Goal: Task Accomplishment & Management: Manage account settings

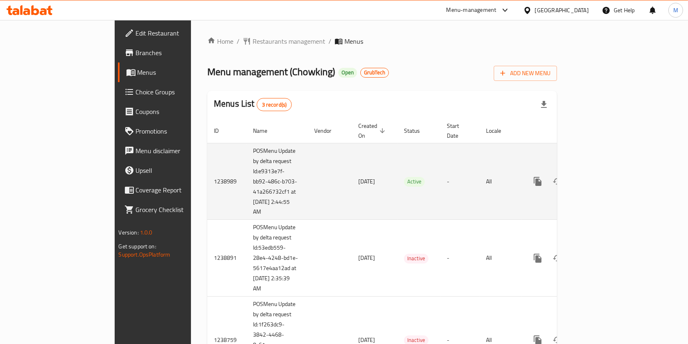
click at [573, 177] on link "enhanced table" at bounding box center [597, 181] width 20 height 20
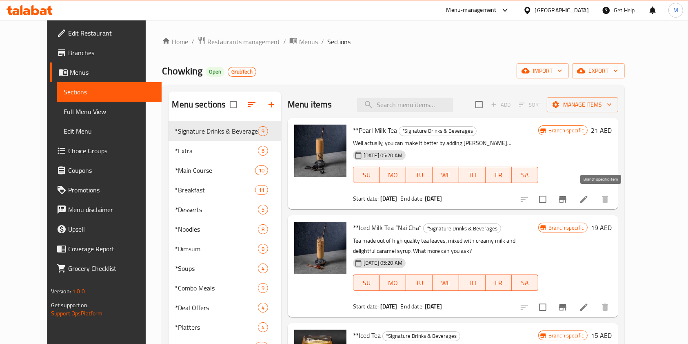
click at [568, 204] on icon "Branch-specific-item" at bounding box center [563, 199] width 10 height 10
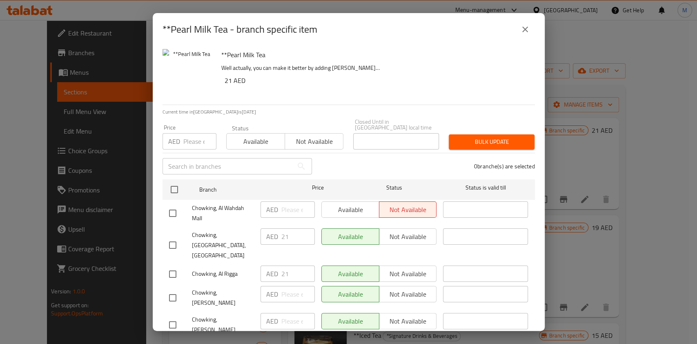
click at [525, 31] on icon "close" at bounding box center [525, 29] width 10 height 10
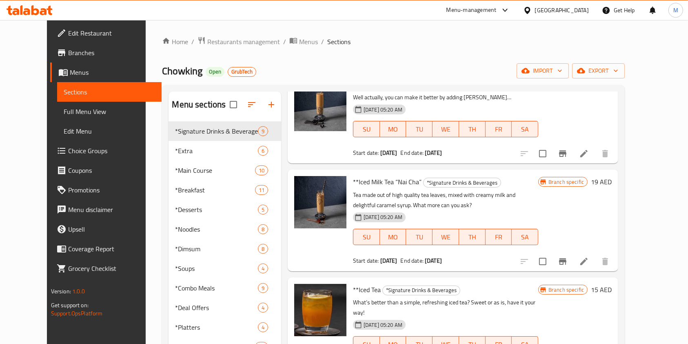
scroll to position [109, 0]
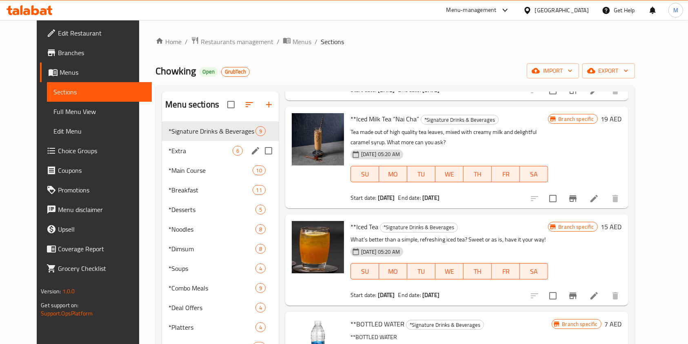
click at [206, 144] on div "*Extra 6" at bounding box center [220, 151] width 117 height 20
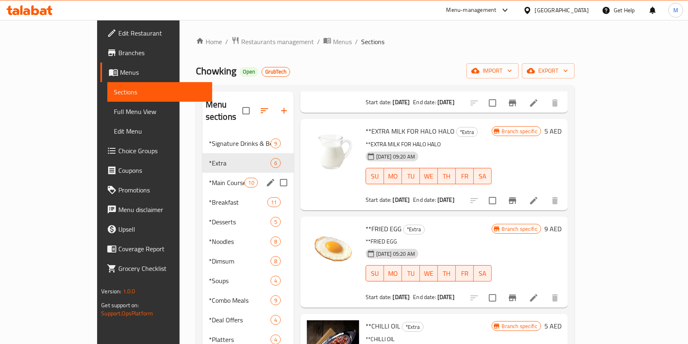
click at [202, 173] on div "*Main Course 10" at bounding box center [247, 183] width 91 height 20
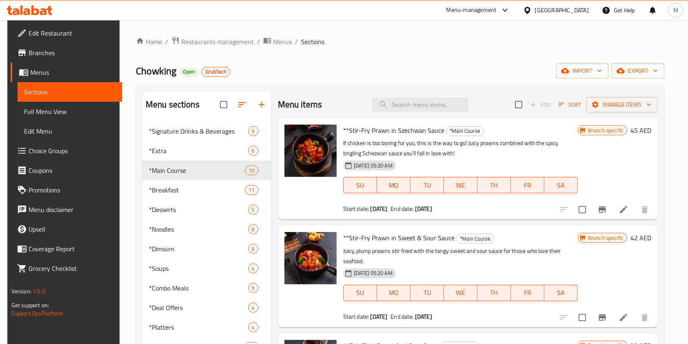
click at [573, 209] on icon "Branch-specific-item" at bounding box center [602, 209] width 7 height 7
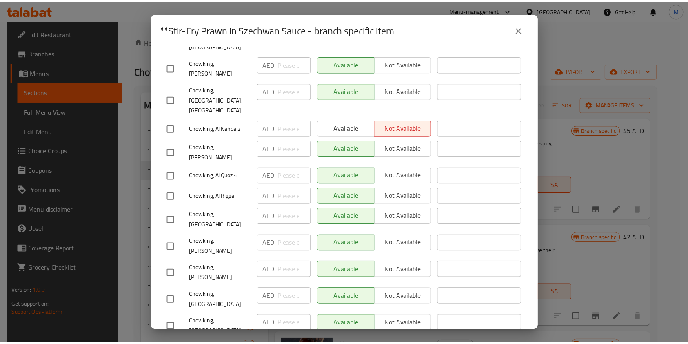
scroll to position [362, 0]
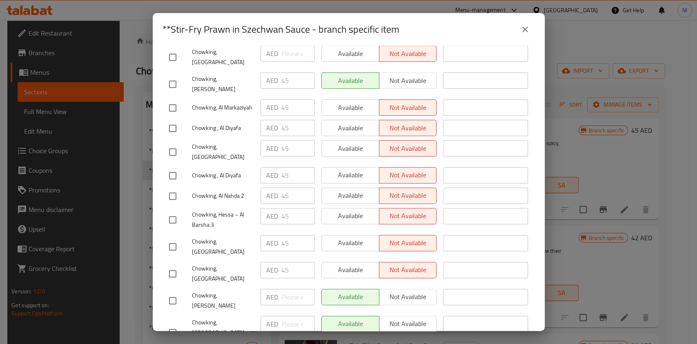
click at [523, 27] on icon "close" at bounding box center [525, 29] width 10 height 10
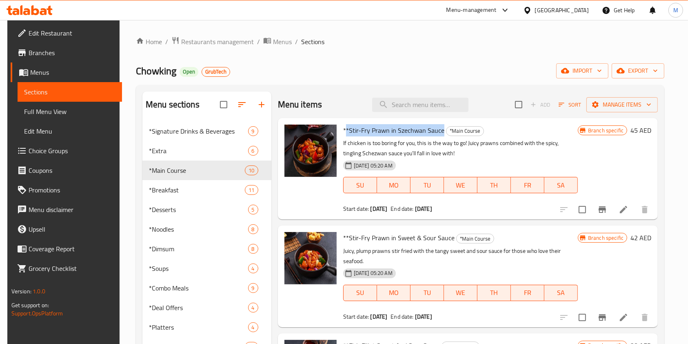
drag, startPoint x: 343, startPoint y: 129, endPoint x: 440, endPoint y: 128, distance: 97.1
click at [440, 128] on span "**Stir-Fry Prawn in Szechwan Sauce" at bounding box center [393, 130] width 101 height 12
copy span "*Stir-Fry Prawn in Szechwan Sauce"
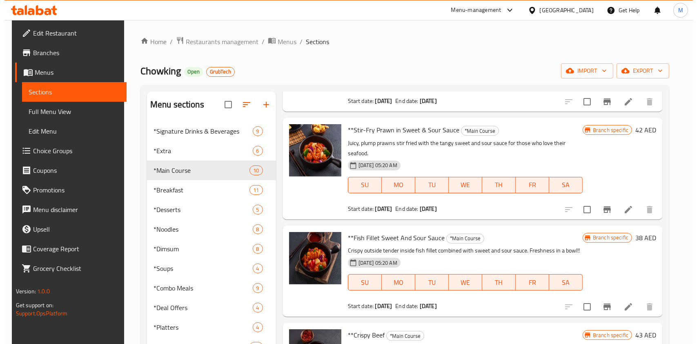
scroll to position [54, 0]
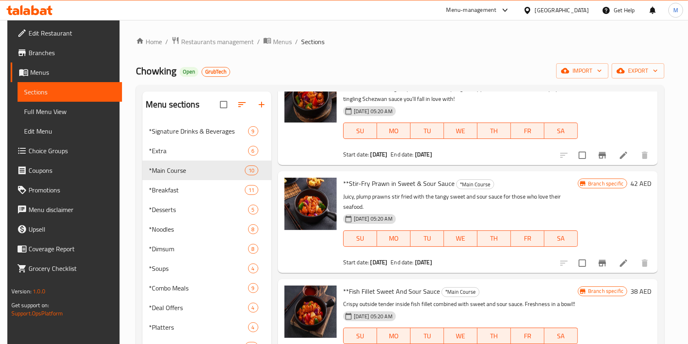
click at [573, 272] on button "Branch-specific-item" at bounding box center [603, 263] width 20 height 20
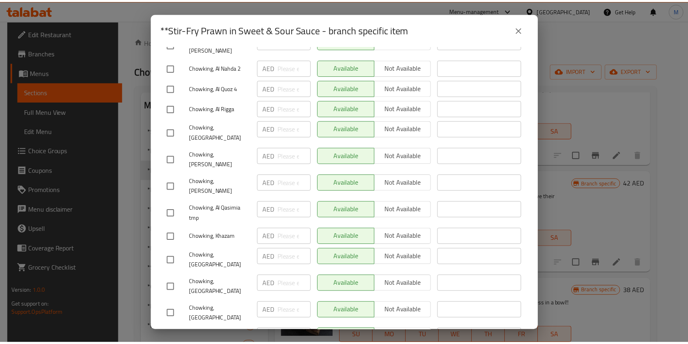
scroll to position [797, 0]
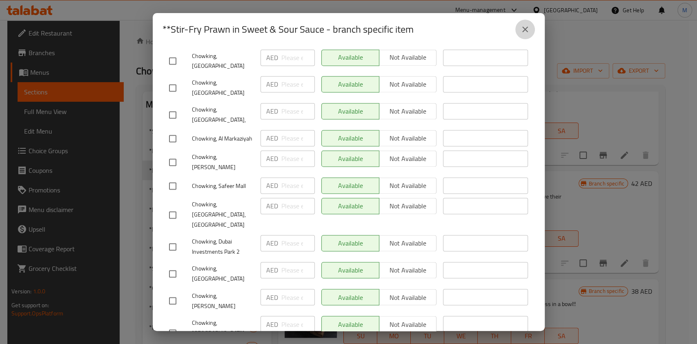
click at [523, 29] on icon "close" at bounding box center [525, 29] width 10 height 10
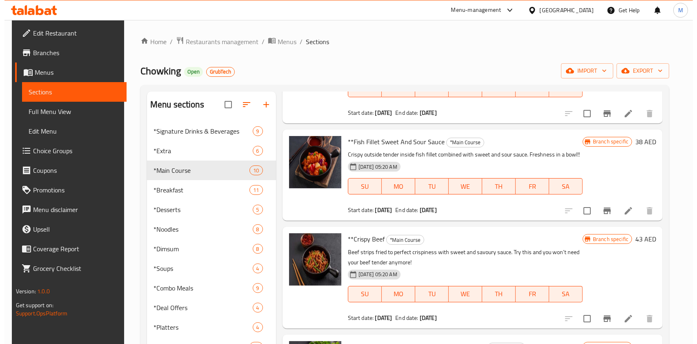
scroll to position [218, 0]
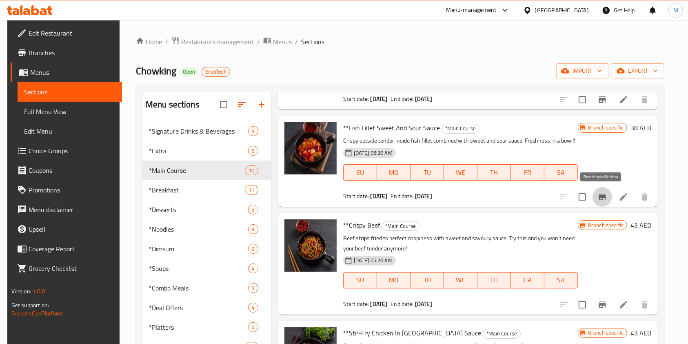
click at [573, 187] on button "Branch-specific-item" at bounding box center [603, 197] width 20 height 20
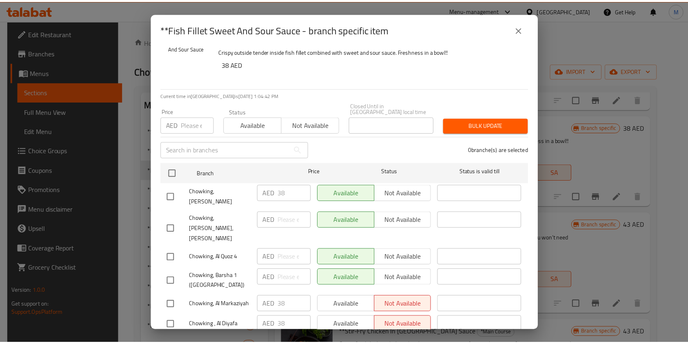
scroll to position [0, 0]
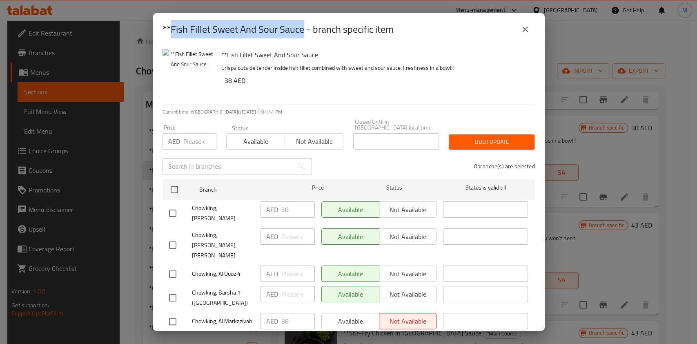
drag, startPoint x: 171, startPoint y: 31, endPoint x: 304, endPoint y: 23, distance: 132.5
click at [304, 23] on h2 "**Fish Fillet Sweet And Sour Sauce - branch specific item" at bounding box center [277, 29] width 231 height 13
copy h2 "Fish Fillet Sweet And Sour Sauce"
click at [525, 33] on icon "close" at bounding box center [525, 29] width 10 height 10
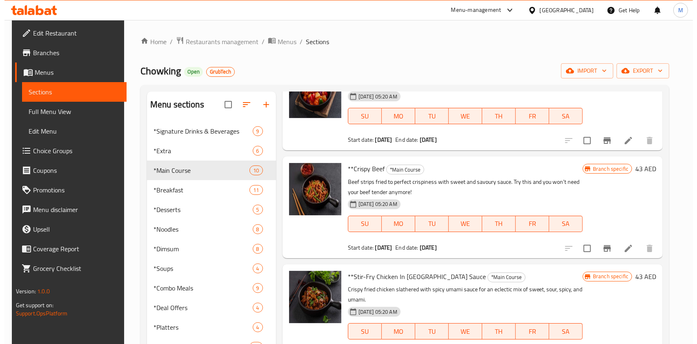
scroll to position [327, 0]
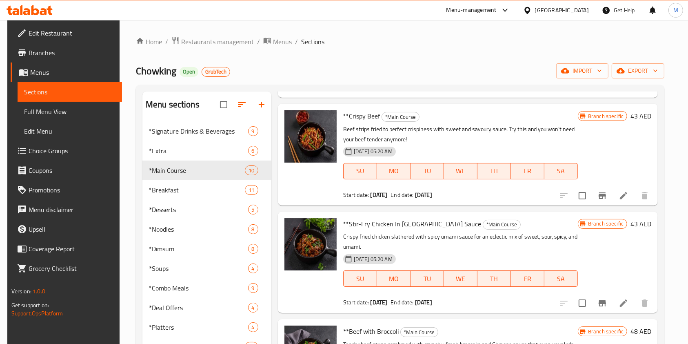
click at [573, 286] on div at bounding box center [604, 303] width 100 height 20
click at [573, 286] on icon "Branch-specific-item" at bounding box center [602, 303] width 7 height 7
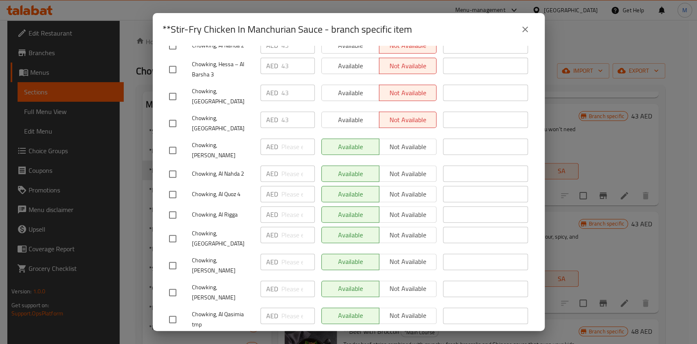
scroll to position [0, 0]
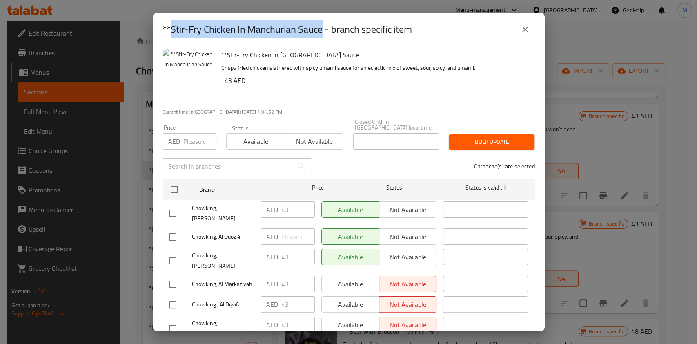
drag, startPoint x: 170, startPoint y: 29, endPoint x: 320, endPoint y: 18, distance: 151.1
click at [320, 18] on div "**Stir-Fry Chicken In Manchurian Sauce - branch specific item" at bounding box center [349, 29] width 392 height 33
copy h2 "Stir-Fry Chicken In Manchurian Sauce"
click at [523, 27] on icon "close" at bounding box center [525, 29] width 10 height 10
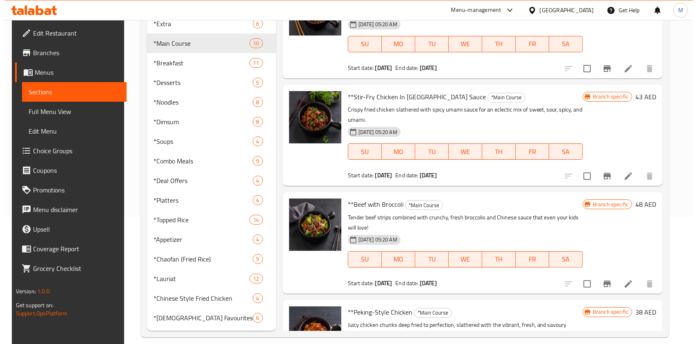
scroll to position [137, 0]
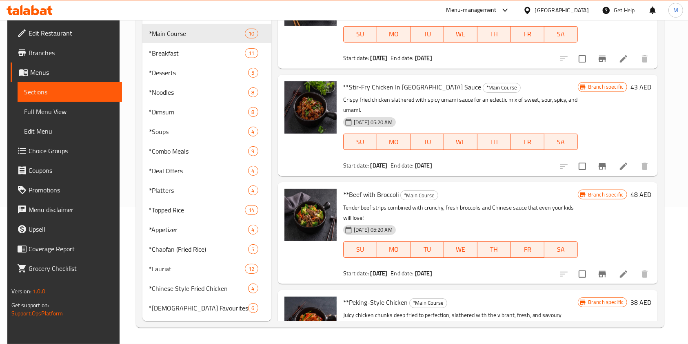
click at [573, 271] on icon "Branch-specific-item" at bounding box center [603, 274] width 10 height 10
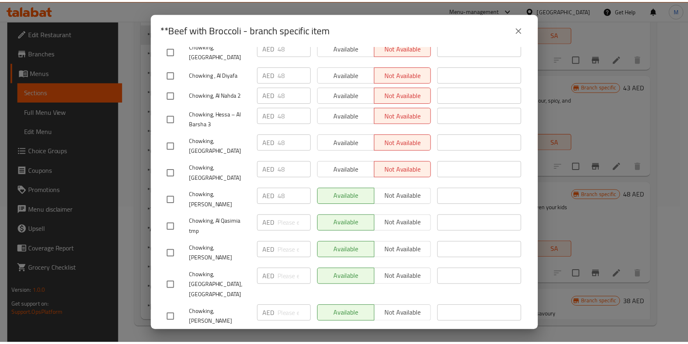
scroll to position [490, 0]
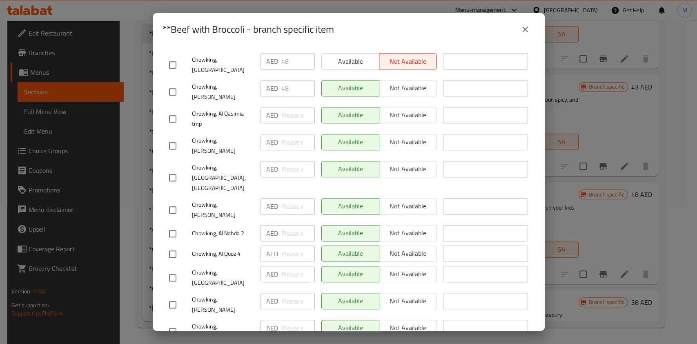
click at [526, 33] on icon "close" at bounding box center [525, 29] width 10 height 10
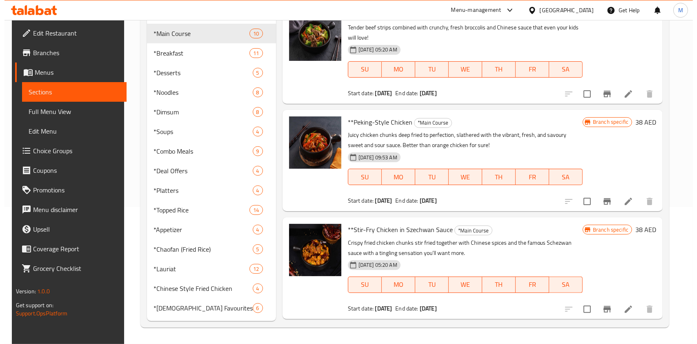
scroll to position [544, 0]
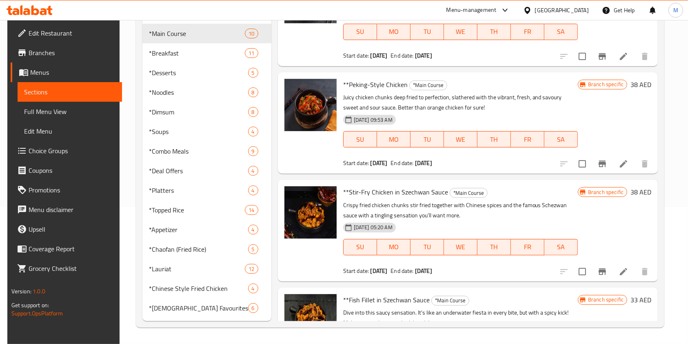
click at [573, 162] on icon "Branch-specific-item" at bounding box center [602, 163] width 7 height 7
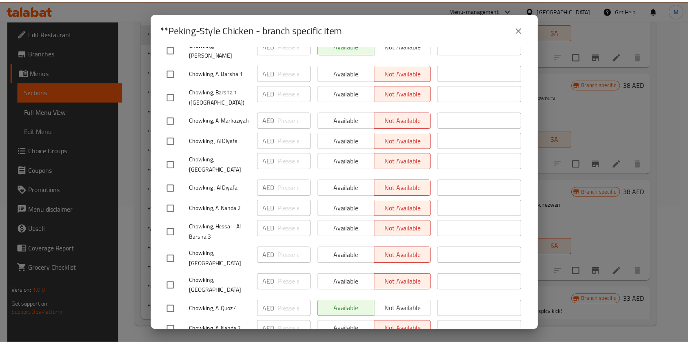
scroll to position [0, 0]
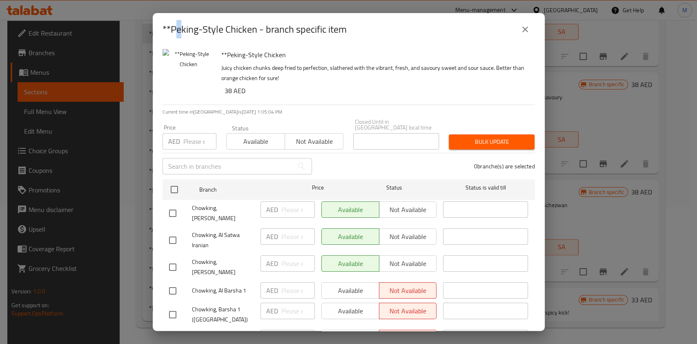
drag, startPoint x: 174, startPoint y: 28, endPoint x: 179, endPoint y: 28, distance: 5.3
click at [179, 28] on h2 "**Peking-Style Chicken - branch specific item" at bounding box center [254, 29] width 184 height 13
drag, startPoint x: 172, startPoint y: 28, endPoint x: 258, endPoint y: 24, distance: 85.4
click at [258, 24] on h2 "**Peking-Style Chicken - branch specific item" at bounding box center [254, 29] width 184 height 13
copy h2 "Peking-Style Chicken"
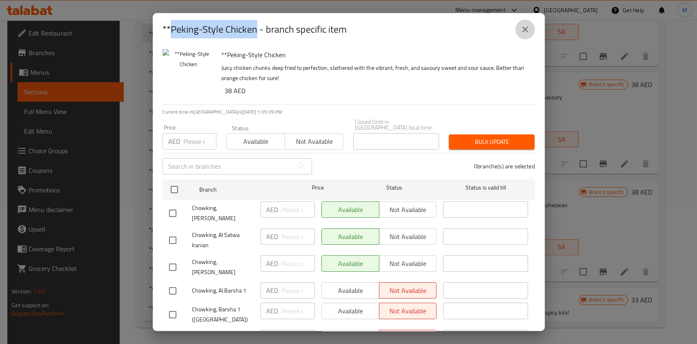
click at [523, 34] on icon "close" at bounding box center [525, 29] width 10 height 10
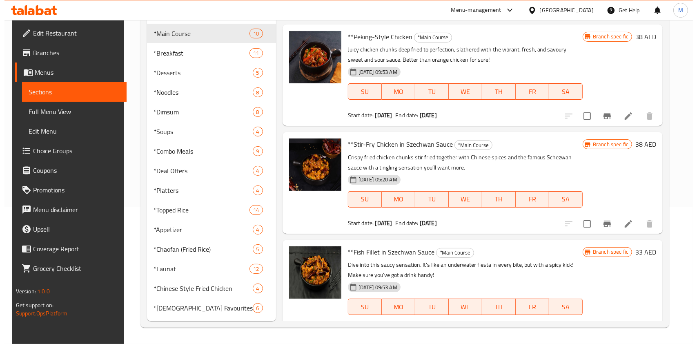
scroll to position [653, 0]
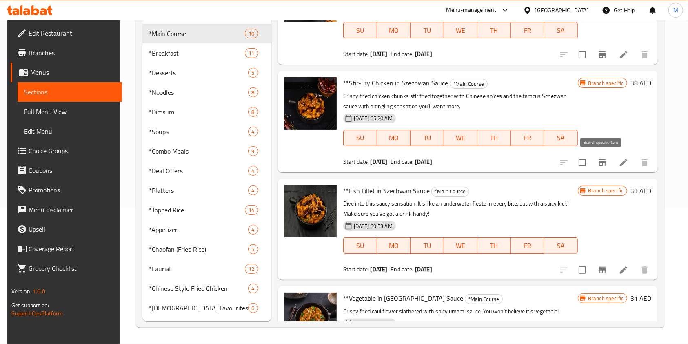
click at [573, 166] on icon "Branch-specific-item" at bounding box center [603, 163] width 10 height 10
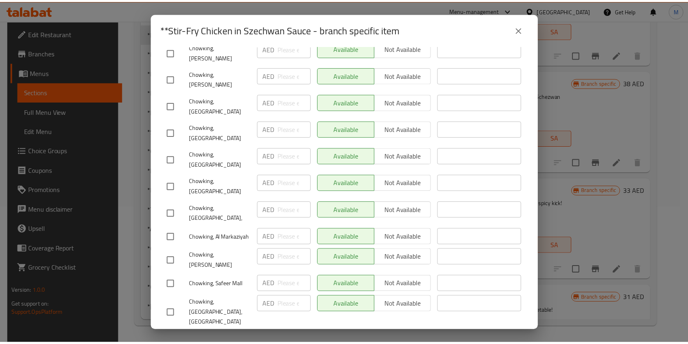
scroll to position [797, 0]
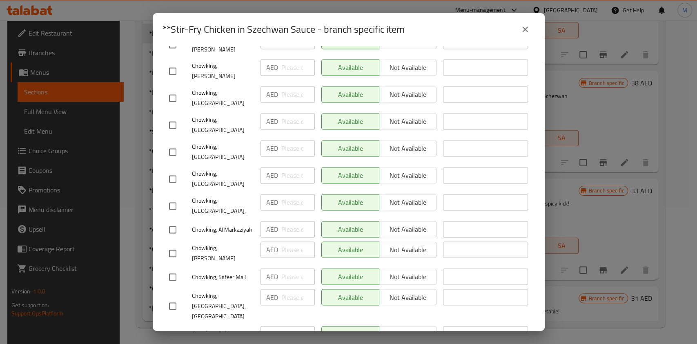
click at [520, 33] on icon "close" at bounding box center [525, 29] width 10 height 10
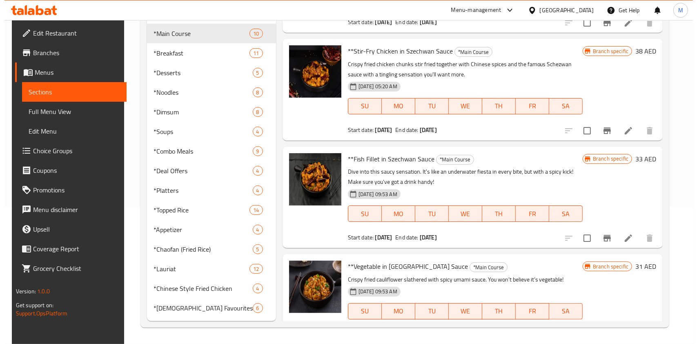
scroll to position [709, 0]
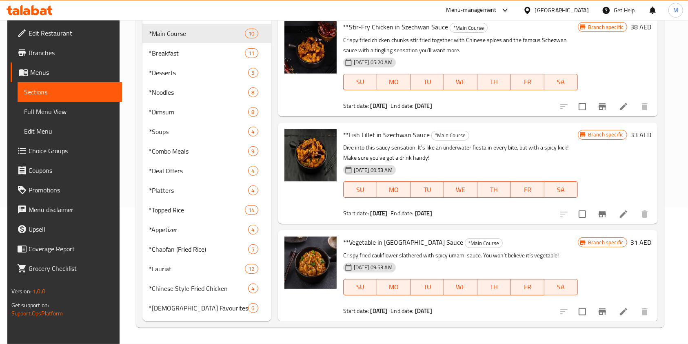
click at [573, 209] on icon "Branch-specific-item" at bounding box center [603, 214] width 10 height 10
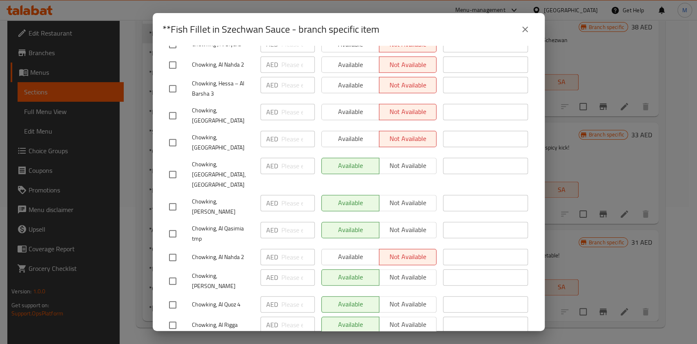
scroll to position [598, 0]
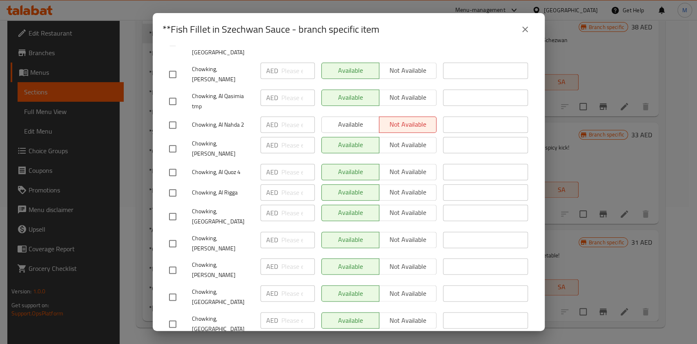
click at [527, 33] on icon "close" at bounding box center [525, 29] width 10 height 10
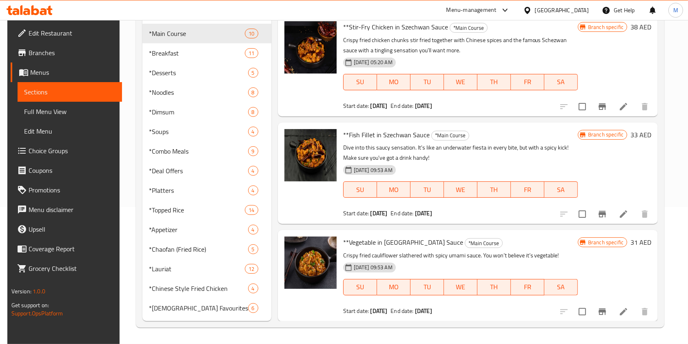
click at [573, 286] on icon "Branch-specific-item" at bounding box center [602, 311] width 7 height 7
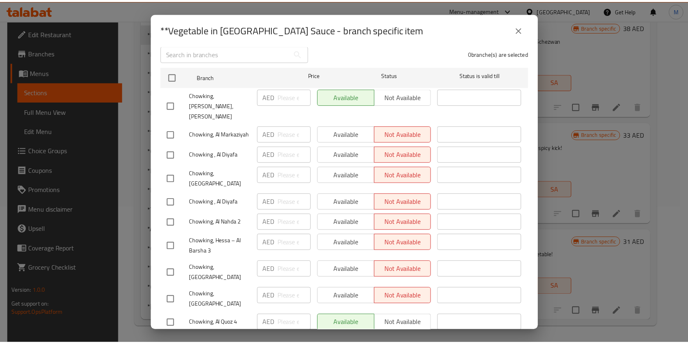
scroll to position [0, 0]
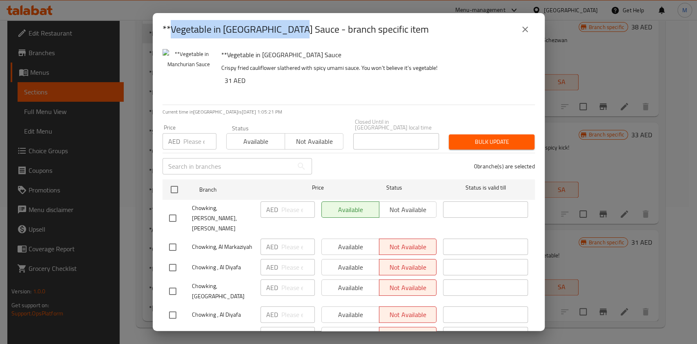
drag, startPoint x: 170, startPoint y: 29, endPoint x: 298, endPoint y: 22, distance: 128.3
click at [298, 23] on h2 "**Vegetable in [GEOGRAPHIC_DATA] Sauce - branch specific item" at bounding box center [295, 29] width 266 height 13
copy h2 "Vegetable in [GEOGRAPHIC_DATA] Sauce"
click at [524, 29] on icon "close" at bounding box center [525, 30] width 6 height 6
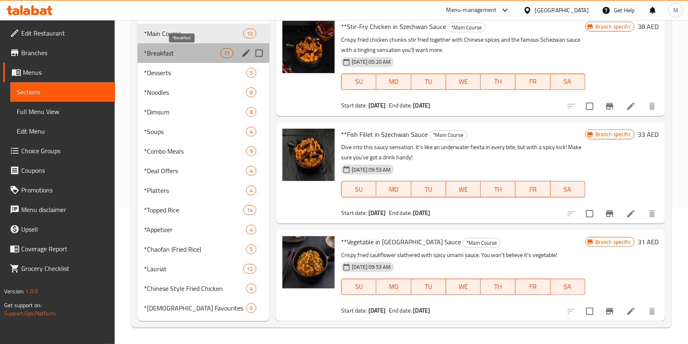
click at [197, 51] on span "*Breakfast" at bounding box center [182, 53] width 76 height 10
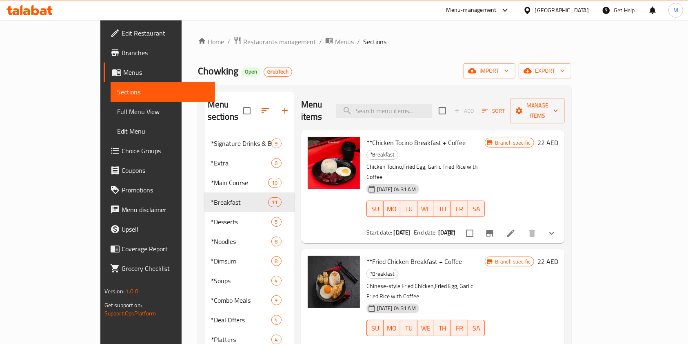
click at [493, 230] on icon "Branch-specific-item" at bounding box center [489, 233] width 7 height 7
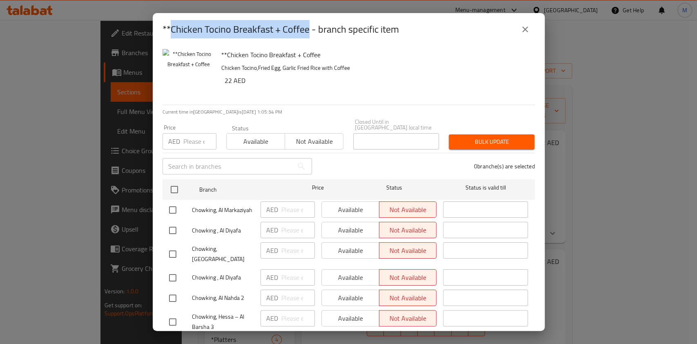
drag, startPoint x: 171, startPoint y: 26, endPoint x: 307, endPoint y: 13, distance: 136.9
click at [307, 13] on div "**Chicken Tocino Breakfast + Coffee - branch specific item" at bounding box center [349, 29] width 392 height 33
copy h2 "Chicken Tocino Breakfast + Coffee"
click at [522, 27] on icon "close" at bounding box center [525, 29] width 10 height 10
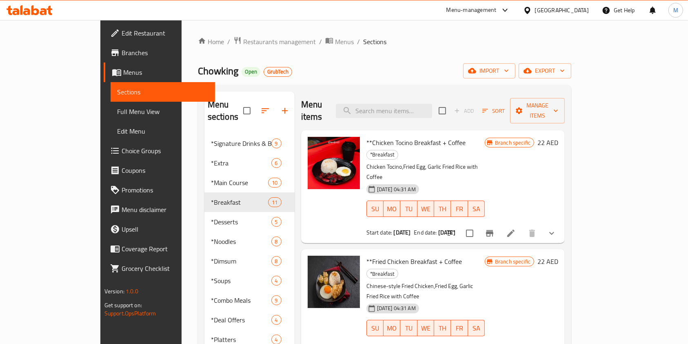
scroll to position [54, 0]
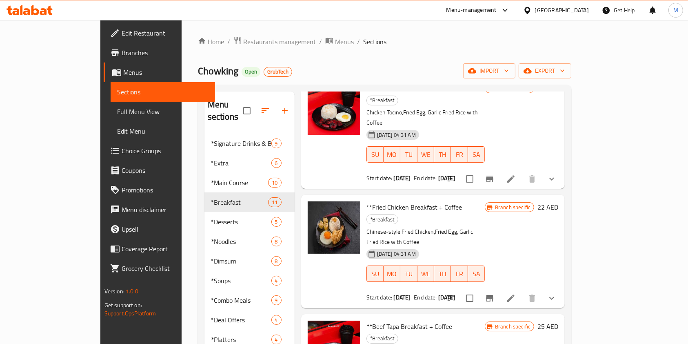
click at [495, 286] on icon "Branch-specific-item" at bounding box center [490, 298] width 10 height 10
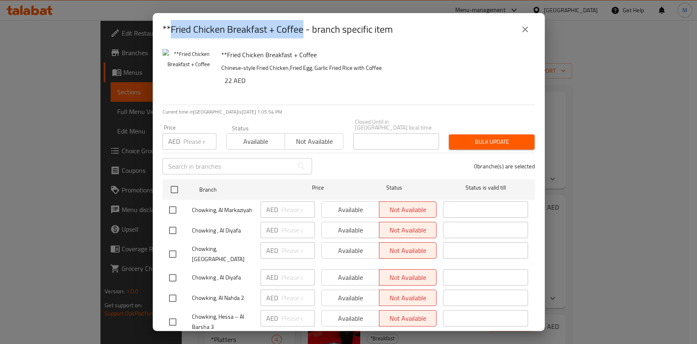
drag, startPoint x: 171, startPoint y: 28, endPoint x: 301, endPoint y: 24, distance: 130.7
click at [301, 24] on h2 "**Fried Chicken Breakfast + Coffee - branch specific item" at bounding box center [277, 29] width 230 height 13
copy h2 "Fried Chicken Breakfast + Coffee"
click at [520, 27] on icon "close" at bounding box center [525, 29] width 10 height 10
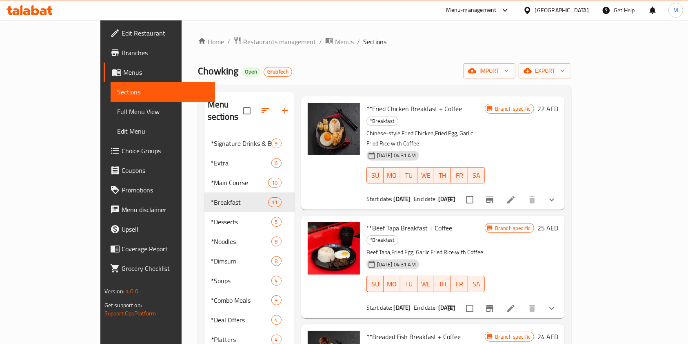
scroll to position [163, 0]
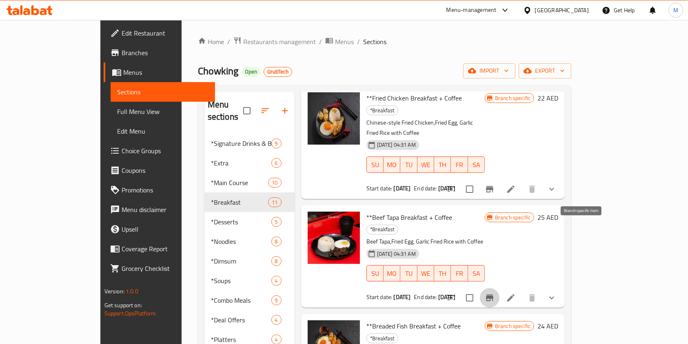
click at [495, 286] on icon "Branch-specific-item" at bounding box center [490, 298] width 10 height 10
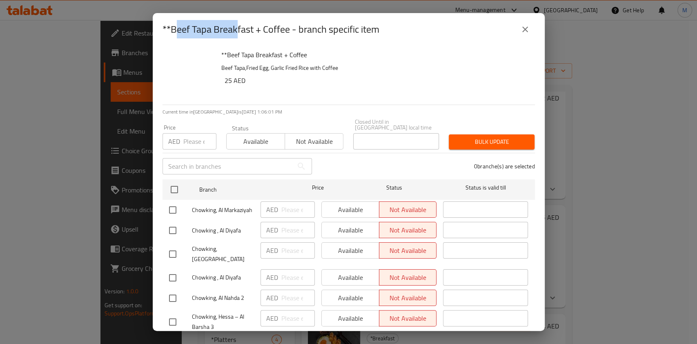
drag, startPoint x: 173, startPoint y: 30, endPoint x: 236, endPoint y: 29, distance: 62.5
click at [236, 29] on h2 "**Beef Tapa Breakfast + Coffee - branch specific item" at bounding box center [270, 29] width 217 height 13
click at [287, 28] on h2 "**Beef Tapa Breakfast + Coffee - branch specific item" at bounding box center [270, 29] width 217 height 13
drag, startPoint x: 524, startPoint y: 27, endPoint x: 501, endPoint y: 30, distance: 23.2
click at [524, 26] on icon "close" at bounding box center [525, 29] width 10 height 10
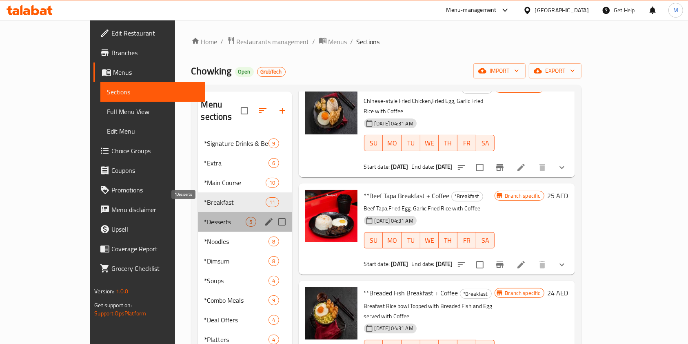
click at [204, 217] on span "*Desserts" at bounding box center [225, 222] width 42 height 10
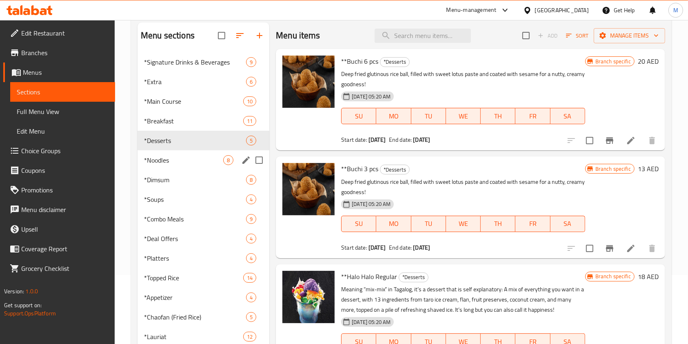
scroll to position [109, 0]
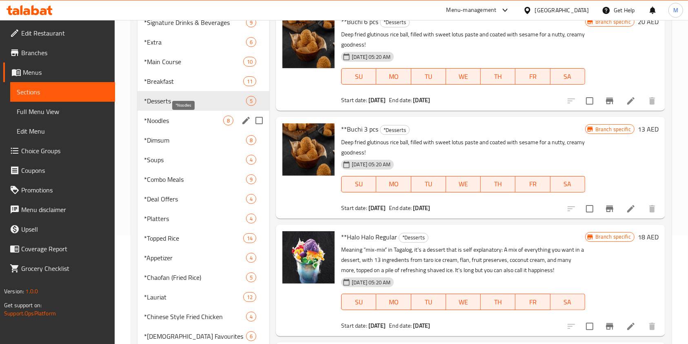
click at [178, 123] on span "*Noodles" at bounding box center [183, 121] width 79 height 10
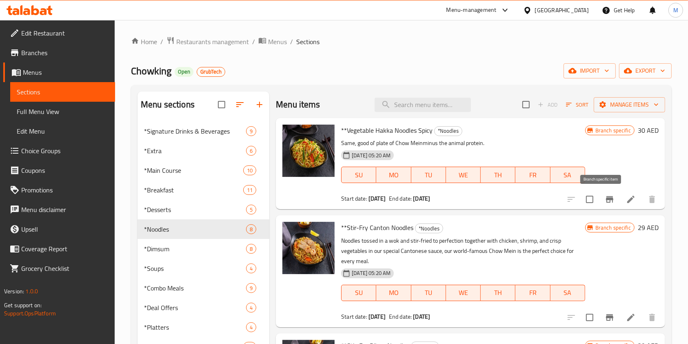
click at [573, 201] on icon "Branch-specific-item" at bounding box center [610, 199] width 10 height 10
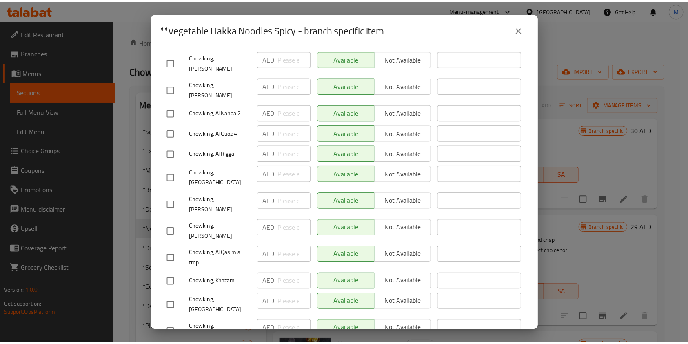
scroll to position [544, 0]
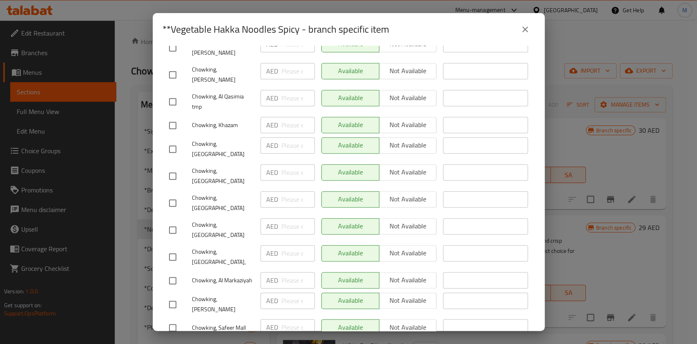
click at [529, 27] on icon "close" at bounding box center [525, 29] width 10 height 10
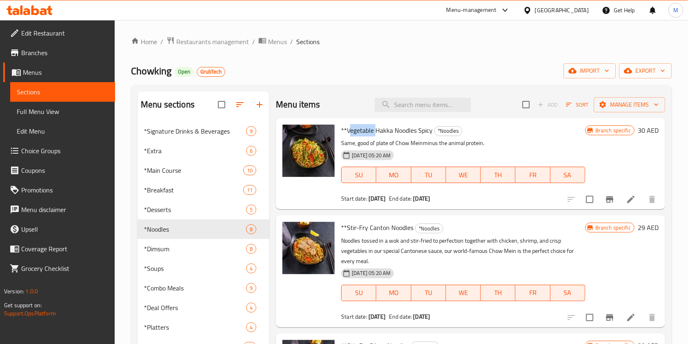
drag, startPoint x: 349, startPoint y: 129, endPoint x: 376, endPoint y: 129, distance: 26.9
click at [376, 129] on span "**Vegetable Hakka Noodles Spicy" at bounding box center [386, 130] width 91 height 12
drag, startPoint x: 431, startPoint y: 131, endPoint x: 348, endPoint y: 129, distance: 83.7
click at [347, 129] on span "**Vegetable Hakka Noodles Spicy" at bounding box center [386, 130] width 91 height 12
copy span "Vegetable Hakka Noodles Spicy"
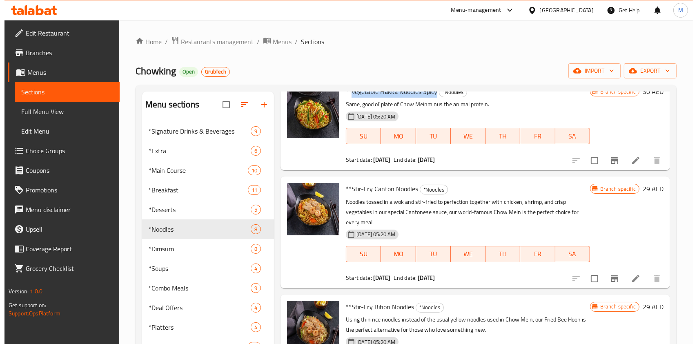
scroll to position [109, 0]
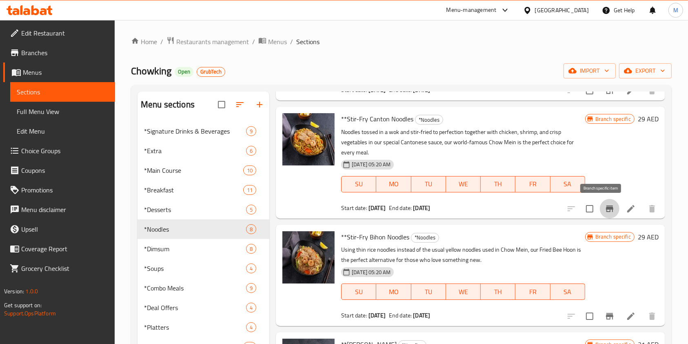
click at [573, 204] on icon "Branch-specific-item" at bounding box center [610, 209] width 10 height 10
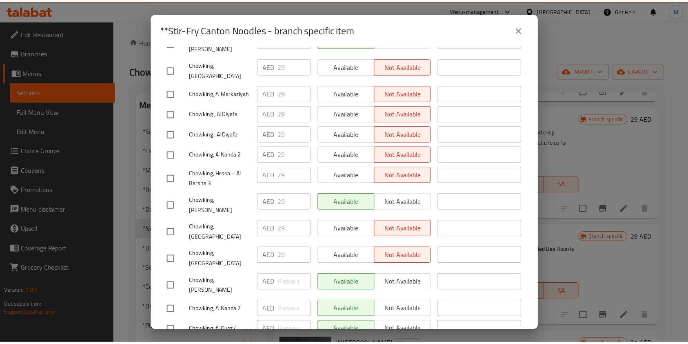
scroll to position [0, 0]
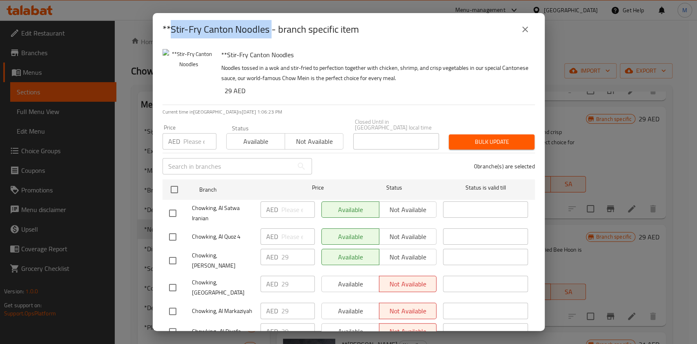
drag, startPoint x: 270, startPoint y: 29, endPoint x: 170, endPoint y: 29, distance: 100.4
click at [170, 29] on h2 "**Stir-Fry Canton Noodles - branch specific item" at bounding box center [260, 29] width 196 height 13
copy h2 "Stir-Fry Canton Noodles"
click at [528, 29] on icon "close" at bounding box center [525, 29] width 10 height 10
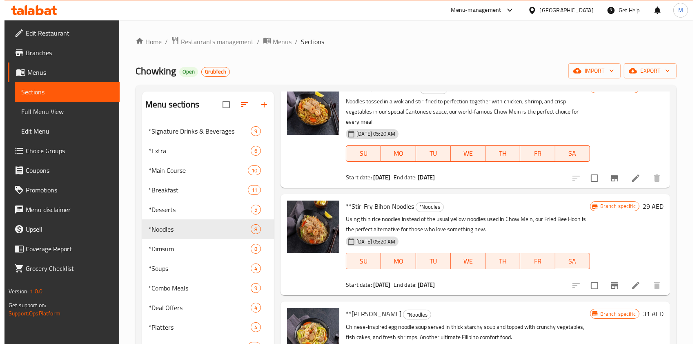
scroll to position [218, 0]
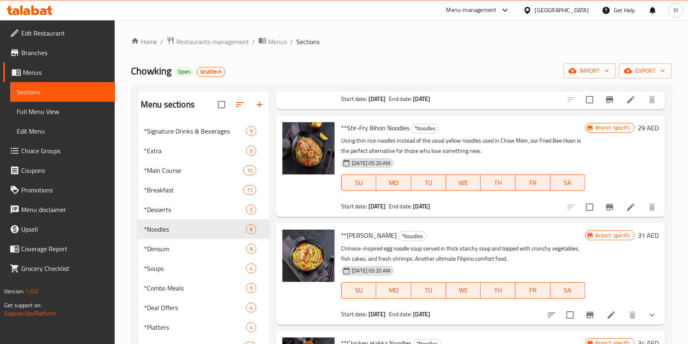
click at [573, 216] on div "Menu items Add Sort Manage items **Vegetable Hakka Noodles Spicy *Noodles Same,…" at bounding box center [467, 274] width 396 height 366
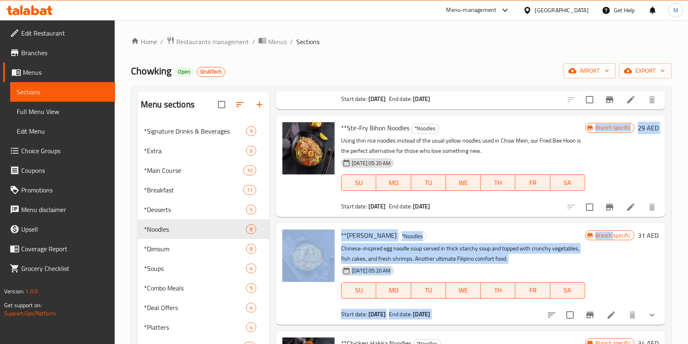
click at [573, 212] on button "Branch-specific-item" at bounding box center [610, 207] width 20 height 20
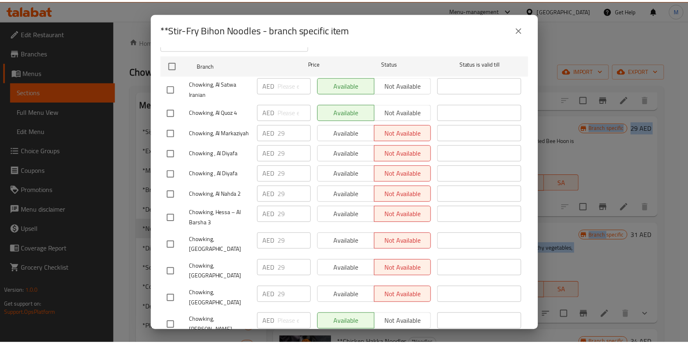
scroll to position [0, 0]
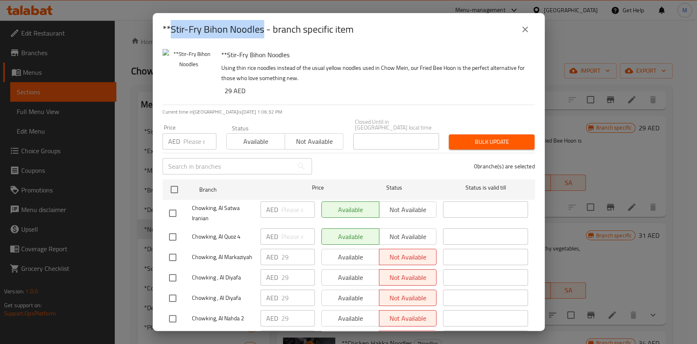
drag, startPoint x: 263, startPoint y: 31, endPoint x: 171, endPoint y: 32, distance: 92.7
click at [171, 32] on h2 "**Stir-Fry Bihon Noodles - branch specific item" at bounding box center [257, 29] width 191 height 13
click at [525, 35] on button "close" at bounding box center [525, 30] width 20 height 20
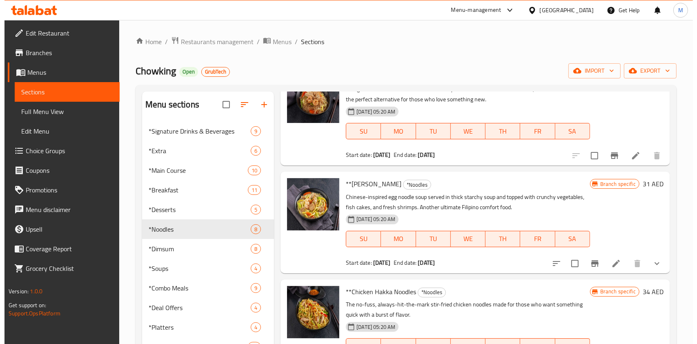
scroll to position [327, 0]
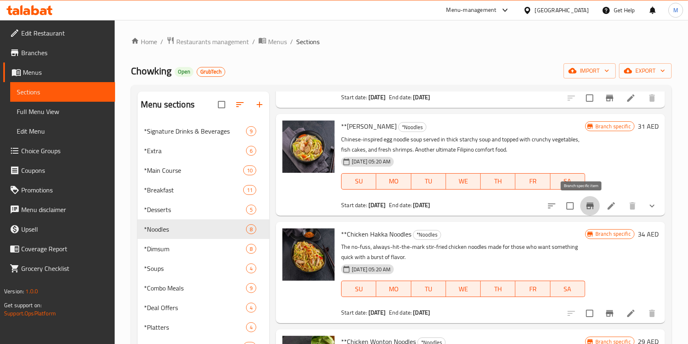
click at [573, 204] on icon "Branch-specific-item" at bounding box center [590, 205] width 7 height 7
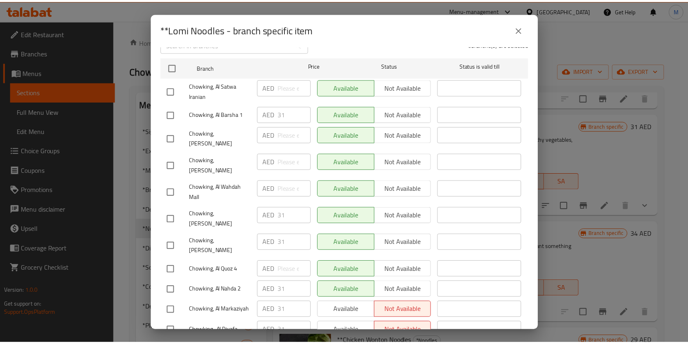
scroll to position [0, 0]
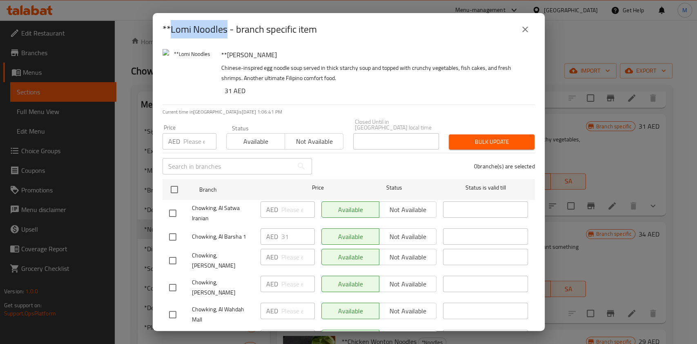
drag, startPoint x: 225, startPoint y: 31, endPoint x: 170, endPoint y: 29, distance: 54.7
click at [170, 29] on h2 "**Lomi Noodles - branch specific item" at bounding box center [239, 29] width 154 height 13
click at [526, 34] on button "close" at bounding box center [525, 30] width 20 height 20
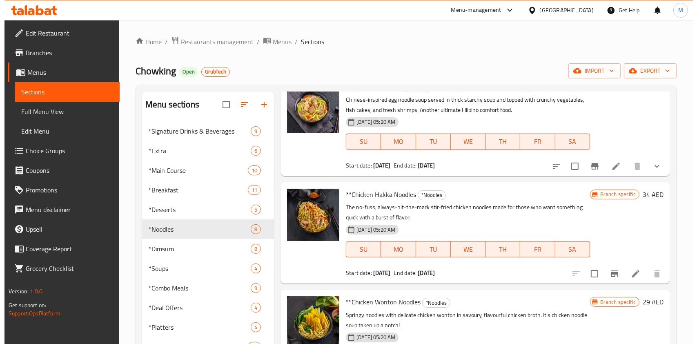
scroll to position [381, 0]
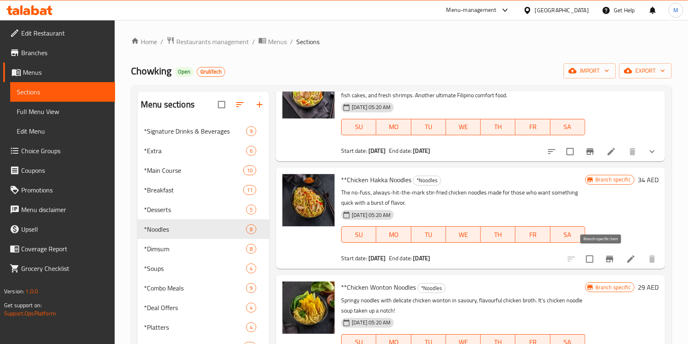
click at [573, 267] on button "Branch-specific-item" at bounding box center [610, 259] width 20 height 20
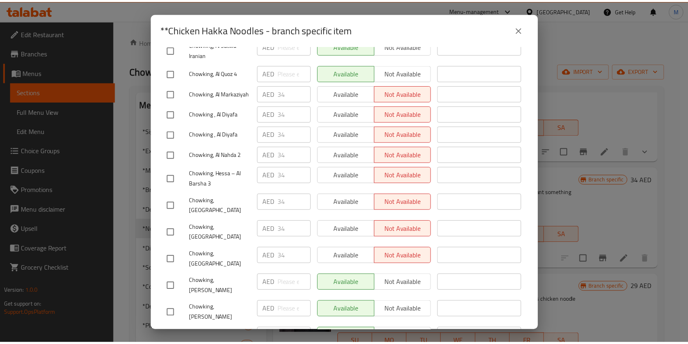
scroll to position [0, 0]
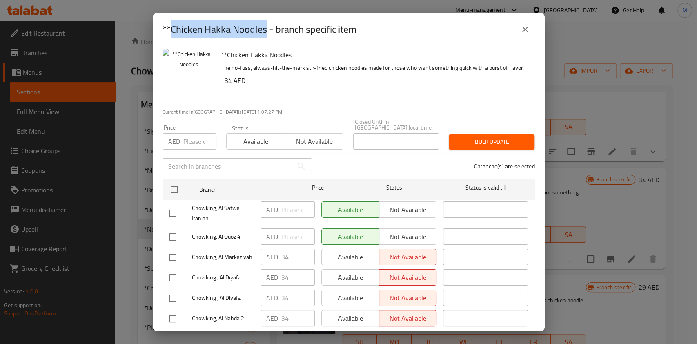
drag, startPoint x: 264, startPoint y: 28, endPoint x: 172, endPoint y: 27, distance: 91.8
click at [172, 27] on h2 "**Chicken Hakka Noodles - branch specific item" at bounding box center [259, 29] width 194 height 13
click at [529, 26] on icon "close" at bounding box center [525, 29] width 10 height 10
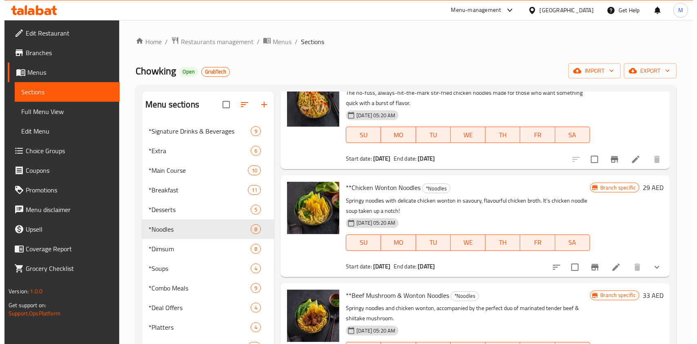
scroll to position [490, 0]
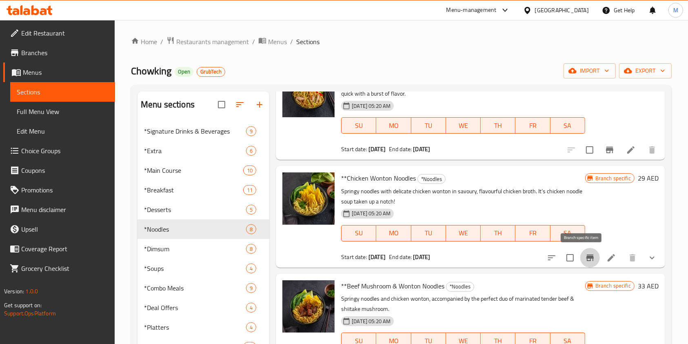
click at [573, 253] on button "Branch-specific-item" at bounding box center [590, 258] width 20 height 20
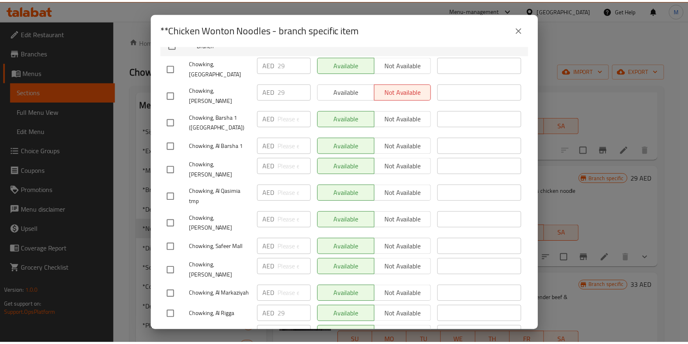
scroll to position [54, 0]
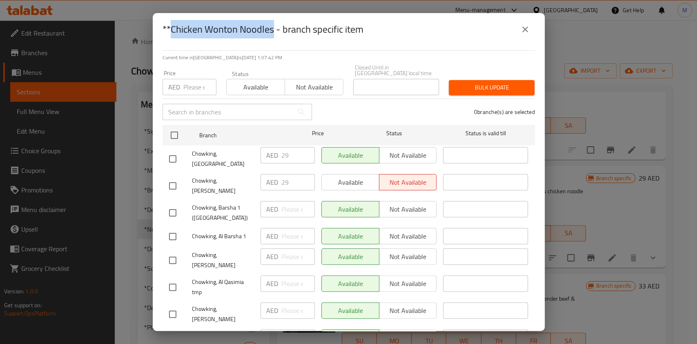
drag, startPoint x: 171, startPoint y: 34, endPoint x: 271, endPoint y: 31, distance: 100.5
click at [271, 31] on h2 "**Chicken Wonton Noodles - branch specific item" at bounding box center [262, 29] width 201 height 13
click at [519, 34] on button "close" at bounding box center [525, 30] width 20 height 20
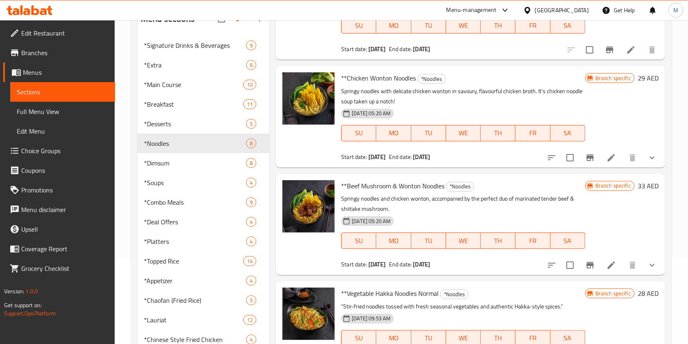
scroll to position [109, 0]
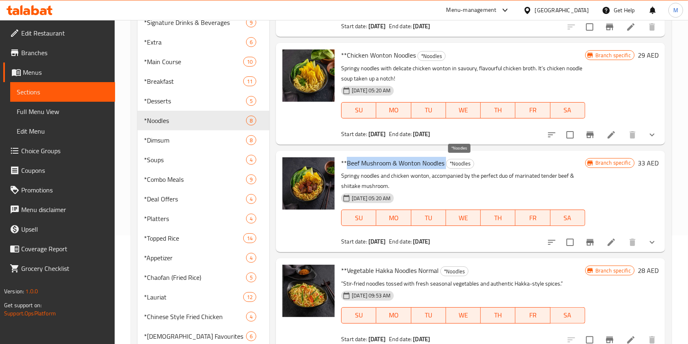
drag, startPoint x: 347, startPoint y: 163, endPoint x: 448, endPoint y: 160, distance: 100.9
click at [448, 160] on h6 "**Beef Mushroom & Wonton Noodles *Noodles" at bounding box center [463, 162] width 244 height 11
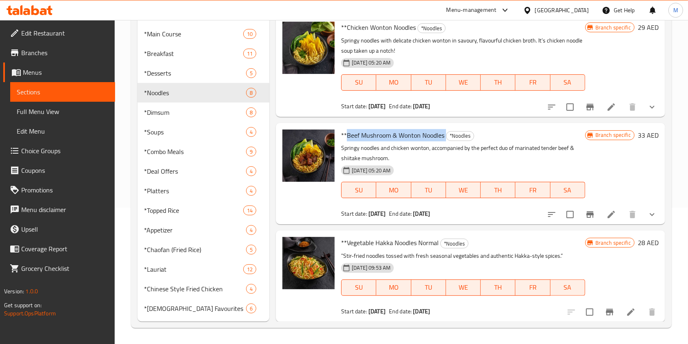
scroll to position [137, 0]
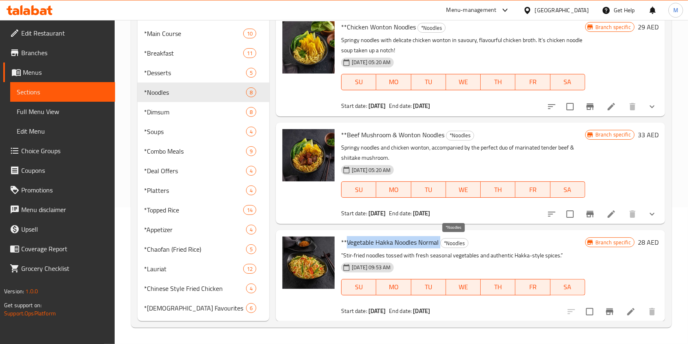
drag, startPoint x: 346, startPoint y: 244, endPoint x: 442, endPoint y: 239, distance: 96.9
click at [442, 239] on h6 "**Vegetable Hakka Noodles Normal *Noodles" at bounding box center [463, 241] width 244 height 11
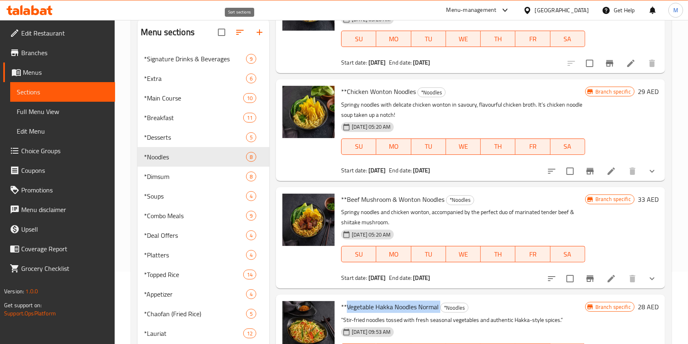
scroll to position [28, 0]
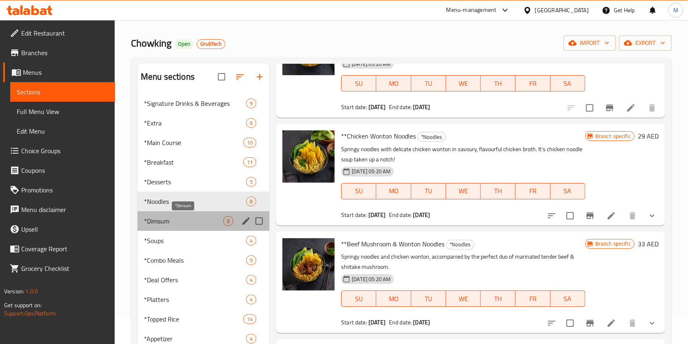
click at [172, 224] on span "*Dimsum" at bounding box center [183, 221] width 79 height 10
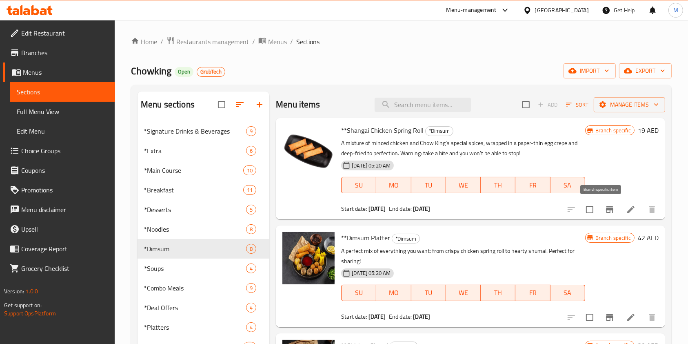
click at [573, 209] on icon "Branch-specific-item" at bounding box center [609, 209] width 7 height 7
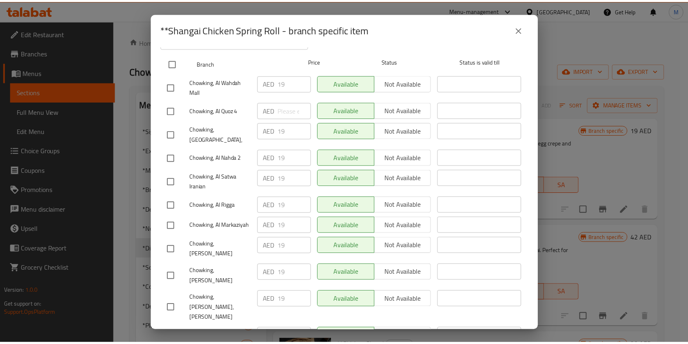
scroll to position [90, 0]
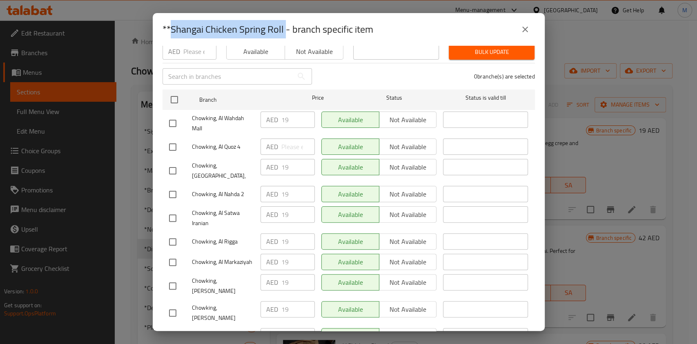
drag, startPoint x: 170, startPoint y: 27, endPoint x: 285, endPoint y: 22, distance: 115.2
click at [285, 23] on h2 "**Shangai Chicken Spring Roll - branch specific item" at bounding box center [267, 29] width 211 height 13
click at [531, 28] on button "close" at bounding box center [525, 30] width 20 height 20
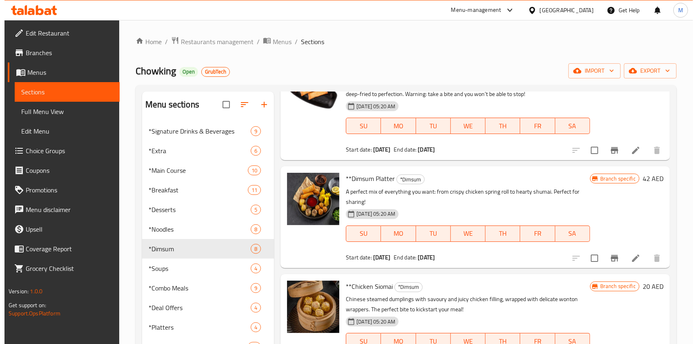
scroll to position [109, 0]
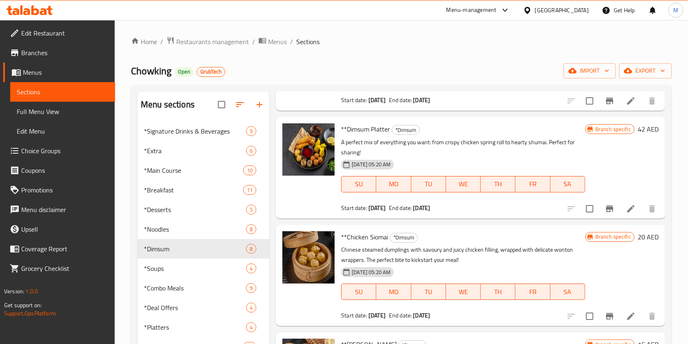
click at [573, 205] on icon "Branch-specific-item" at bounding box center [610, 209] width 10 height 10
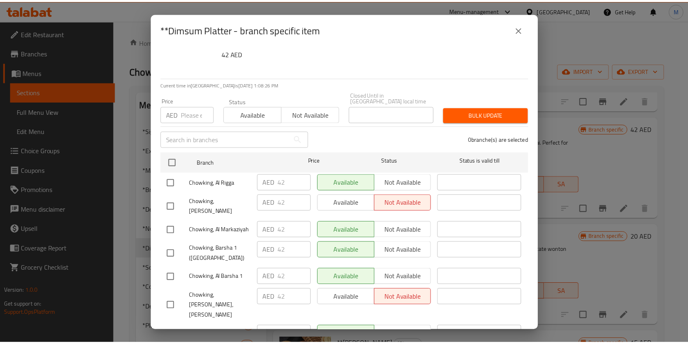
scroll to position [0, 0]
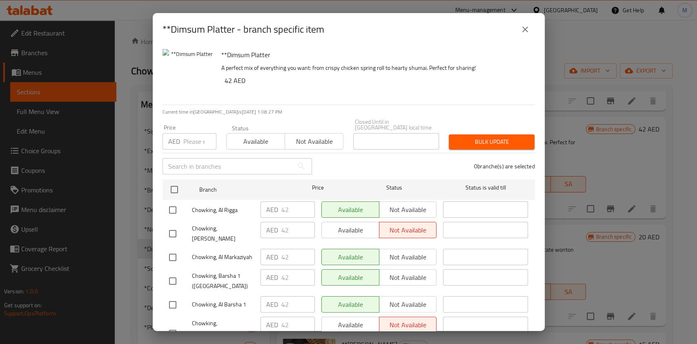
click at [544, 39] on div "**Dimsum Platter - branch specific item **Dimsum Platter A perfect mix of every…" at bounding box center [348, 172] width 697 height 344
click at [533, 34] on div "**Dimsum Platter - branch specific item" at bounding box center [348, 30] width 372 height 20
click at [524, 18] on div "**Dimsum Platter - branch specific item" at bounding box center [349, 29] width 392 height 33
click at [523, 25] on icon "close" at bounding box center [525, 29] width 10 height 10
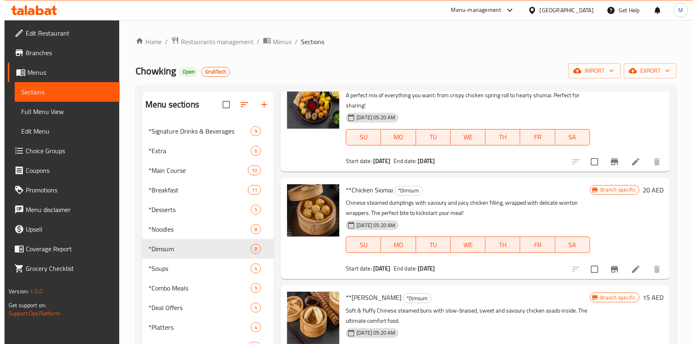
scroll to position [218, 0]
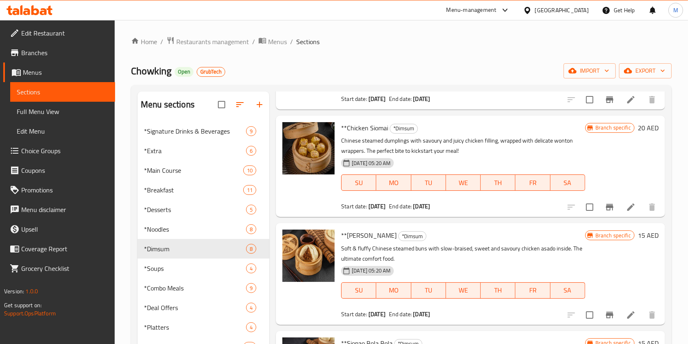
click at [573, 205] on button "Branch-specific-item" at bounding box center [610, 207] width 20 height 20
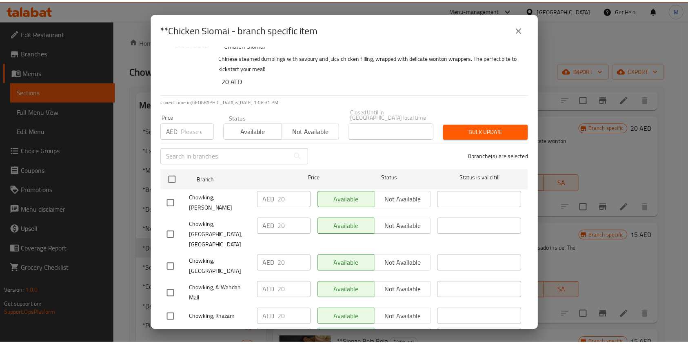
scroll to position [0, 0]
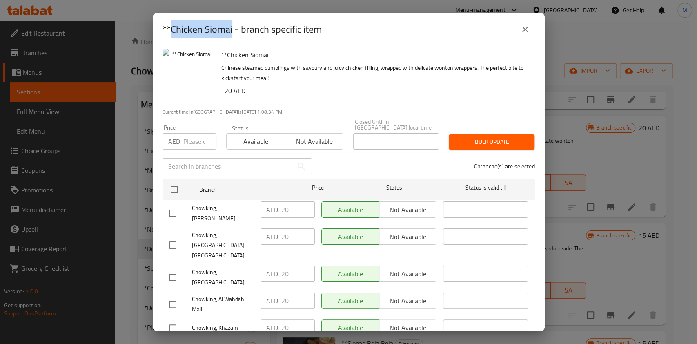
drag, startPoint x: 171, startPoint y: 27, endPoint x: 232, endPoint y: 24, distance: 61.7
click at [232, 24] on h2 "**Chicken Siomai - branch specific item" at bounding box center [241, 29] width 159 height 13
click at [524, 32] on icon "close" at bounding box center [525, 29] width 10 height 10
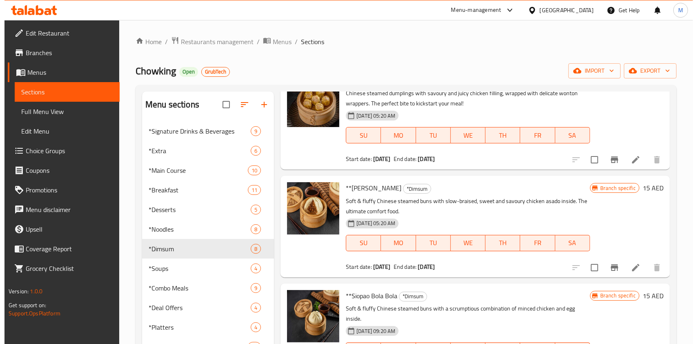
scroll to position [327, 0]
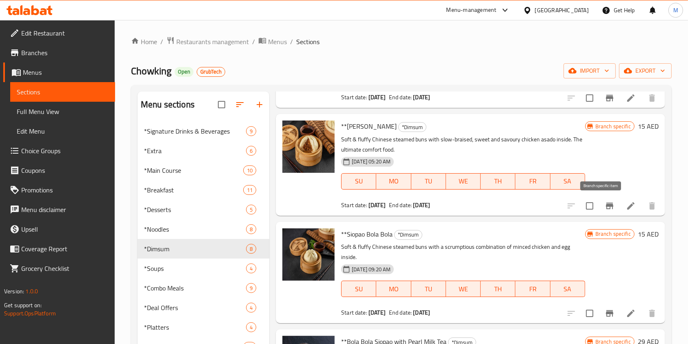
click at [573, 204] on icon "Branch-specific-item" at bounding box center [609, 205] width 7 height 7
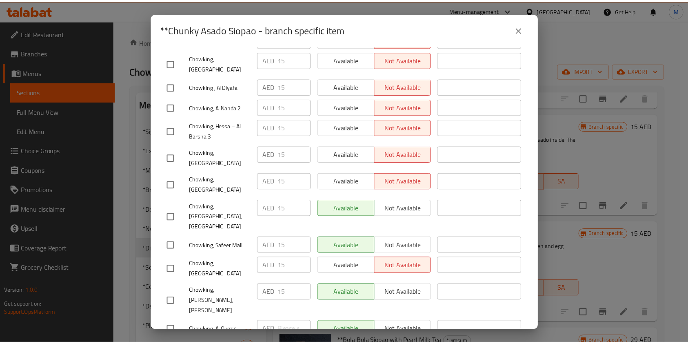
scroll to position [797, 0]
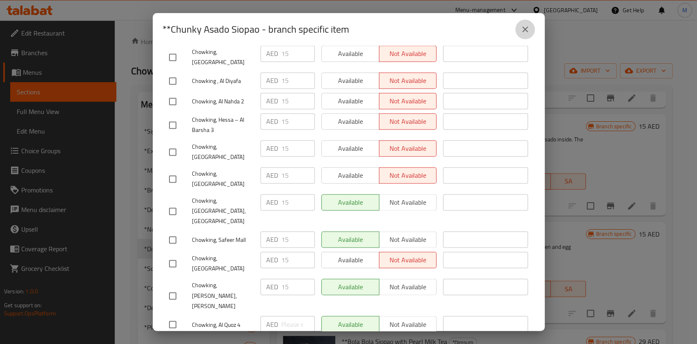
click at [526, 27] on icon "close" at bounding box center [525, 29] width 10 height 10
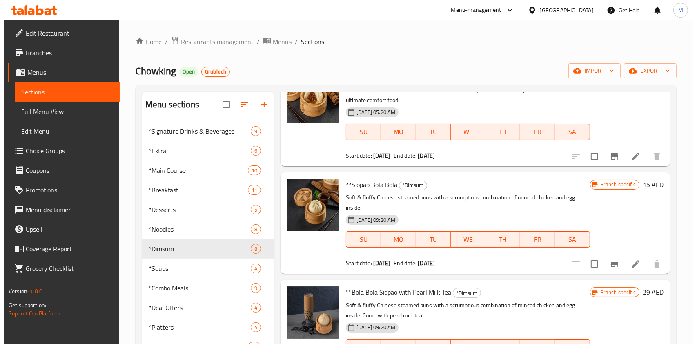
scroll to position [435, 0]
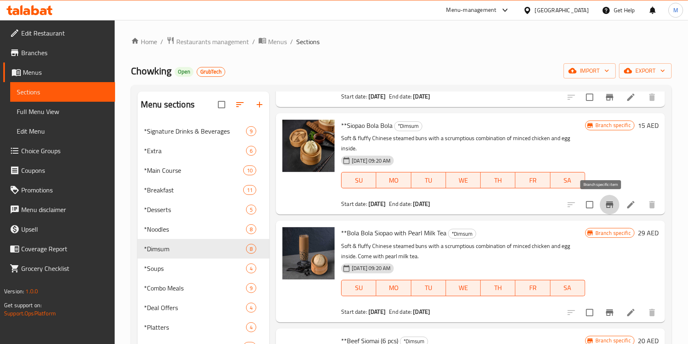
click at [573, 202] on button "Branch-specific-item" at bounding box center [610, 205] width 20 height 20
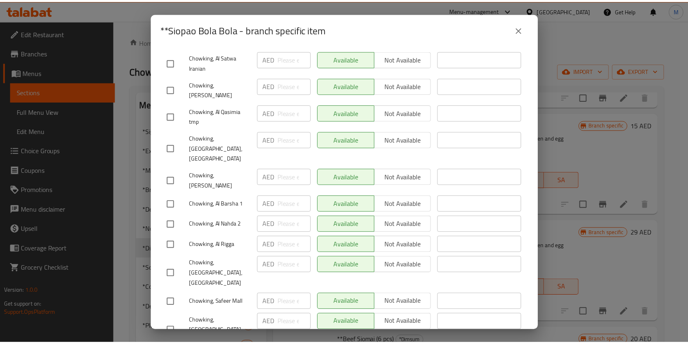
scroll to position [0, 0]
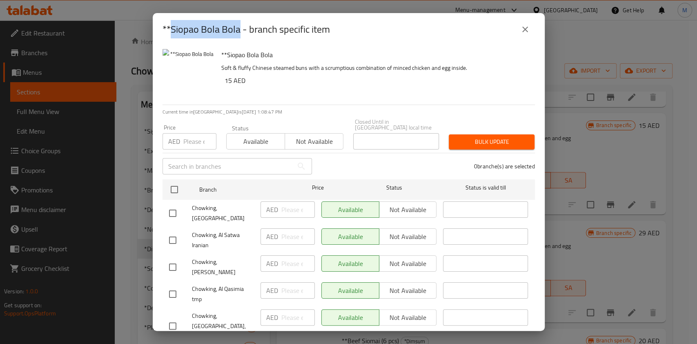
drag, startPoint x: 169, startPoint y: 27, endPoint x: 239, endPoint y: 27, distance: 69.4
click at [239, 27] on h2 "**Siopao Bola Bola - branch specific item" at bounding box center [245, 29] width 167 height 13
click at [527, 23] on button "close" at bounding box center [525, 30] width 20 height 20
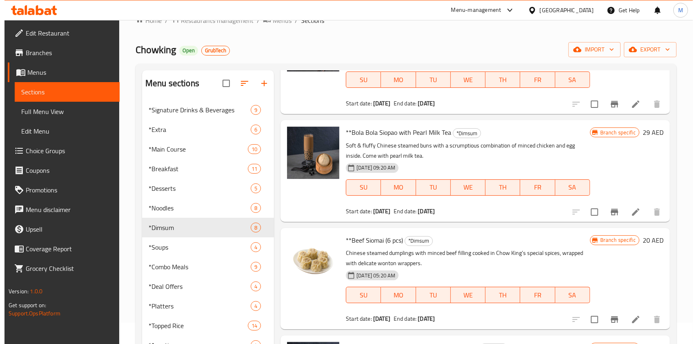
scroll to position [54, 0]
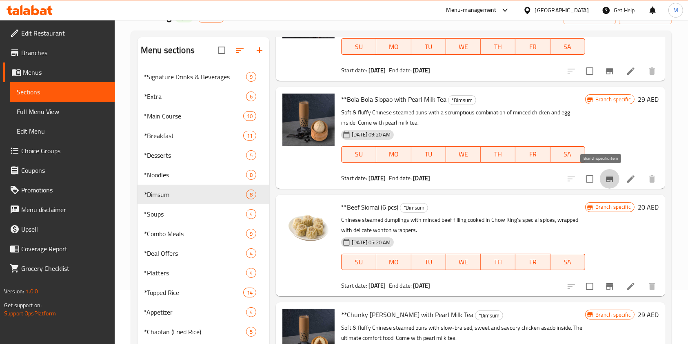
click at [573, 180] on button "Branch-specific-item" at bounding box center [610, 179] width 20 height 20
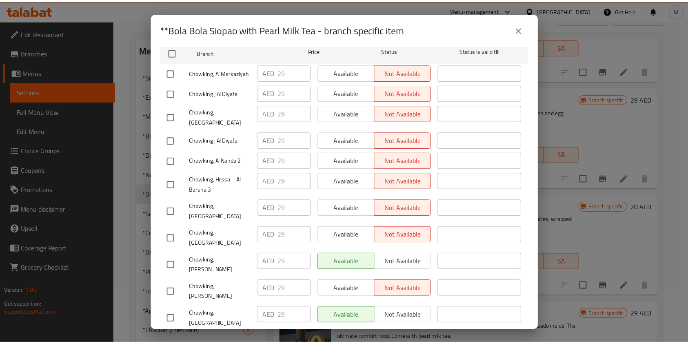
scroll to position [0, 0]
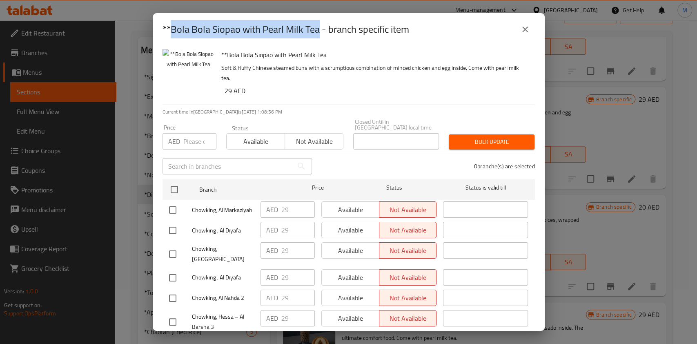
drag, startPoint x: 178, startPoint y: 27, endPoint x: 317, endPoint y: 27, distance: 139.6
click at [317, 27] on h2 "**Bola Bola Siopao with Pearl Milk Tea - branch specific item" at bounding box center [285, 29] width 247 height 13
click at [529, 31] on icon "close" at bounding box center [525, 29] width 10 height 10
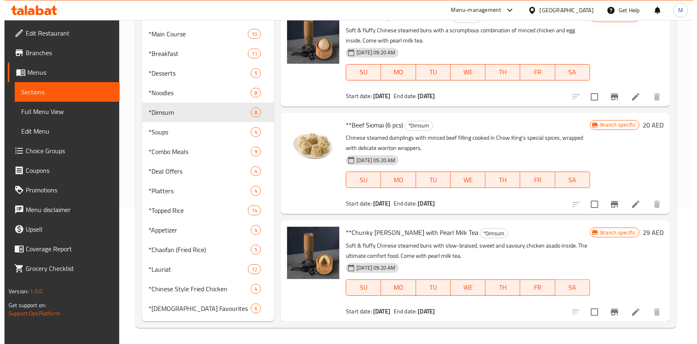
scroll to position [137, 0]
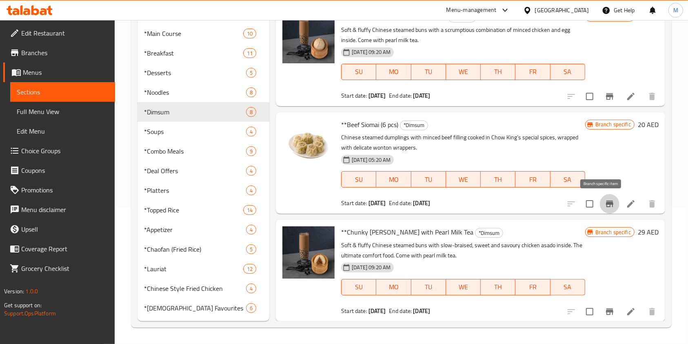
click at [573, 207] on icon "Branch-specific-item" at bounding box center [610, 204] width 10 height 10
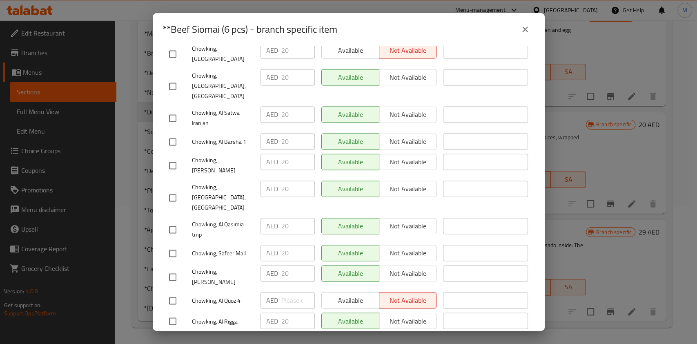
scroll to position [797, 0]
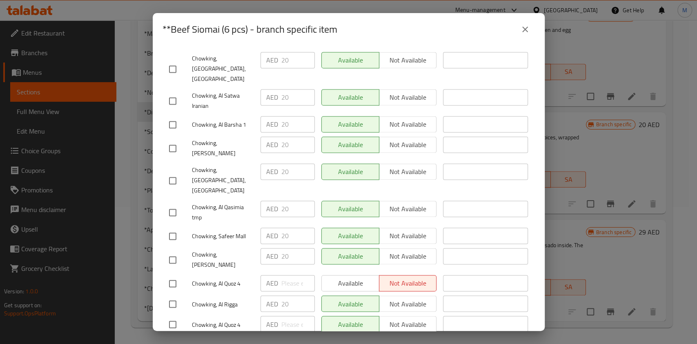
click at [524, 30] on icon "close" at bounding box center [525, 30] width 6 height 6
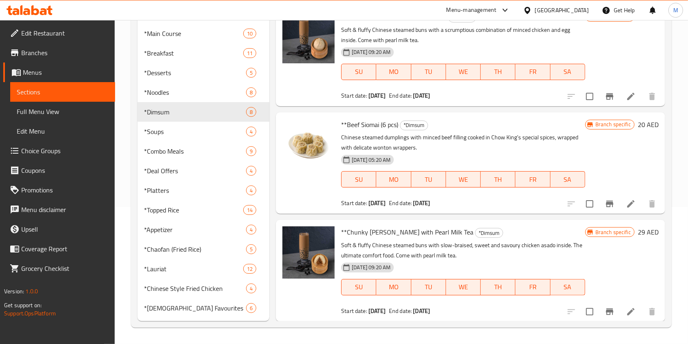
click at [573, 286] on icon "Branch-specific-item" at bounding box center [609, 311] width 7 height 7
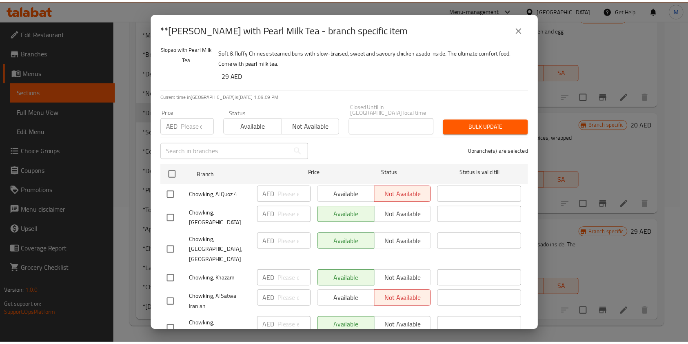
scroll to position [0, 0]
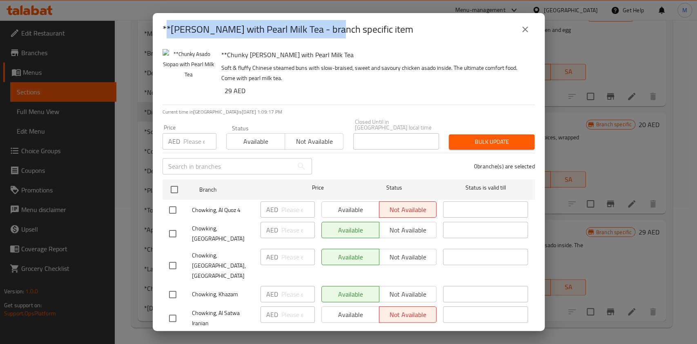
drag, startPoint x: 168, startPoint y: 31, endPoint x: 336, endPoint y: 24, distance: 168.7
click at [336, 24] on h2 "**[PERSON_NAME] with Pearl Milk Tea - branch specific item" at bounding box center [287, 29] width 251 height 13
click at [529, 23] on button "close" at bounding box center [525, 30] width 20 height 20
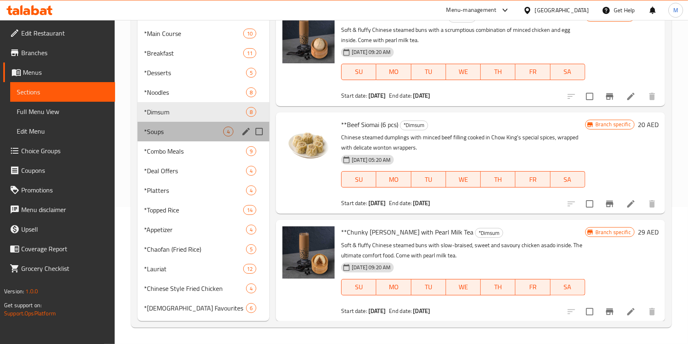
click at [171, 137] on div "*Soups 4" at bounding box center [204, 132] width 132 height 20
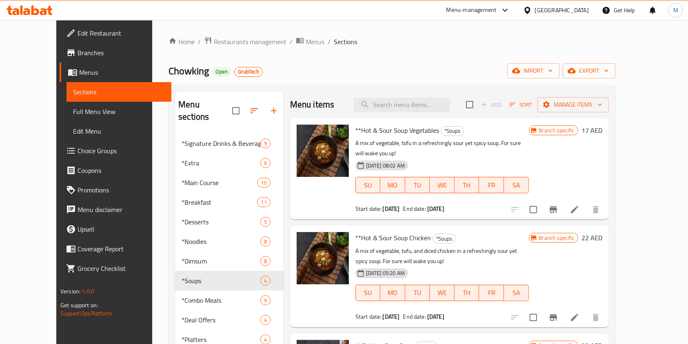
click at [558, 204] on icon "Branch-specific-item" at bounding box center [554, 209] width 10 height 10
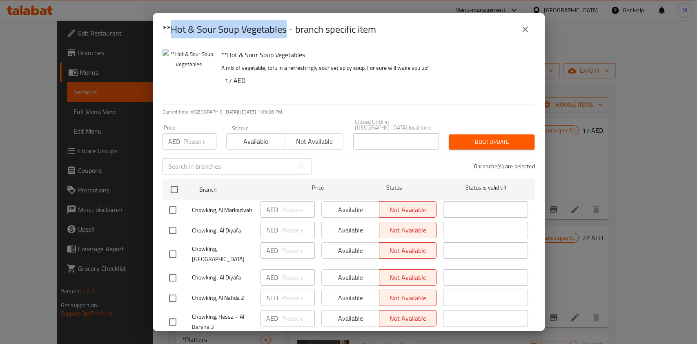
drag, startPoint x: 169, startPoint y: 33, endPoint x: 287, endPoint y: 32, distance: 118.4
click at [287, 32] on h2 "**Hot & Sour Soup Vegetables - branch specific item" at bounding box center [268, 29] width 213 height 13
click at [520, 23] on button "close" at bounding box center [525, 30] width 20 height 20
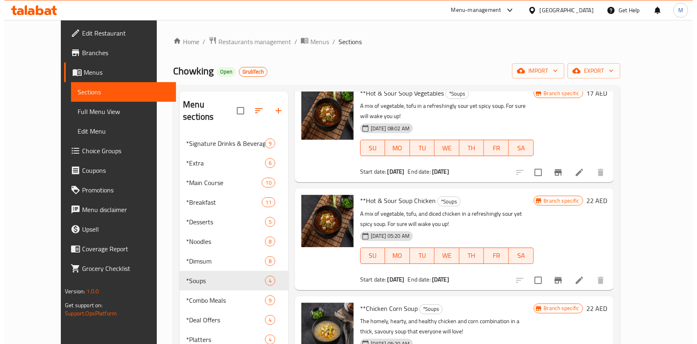
scroll to position [64, 0]
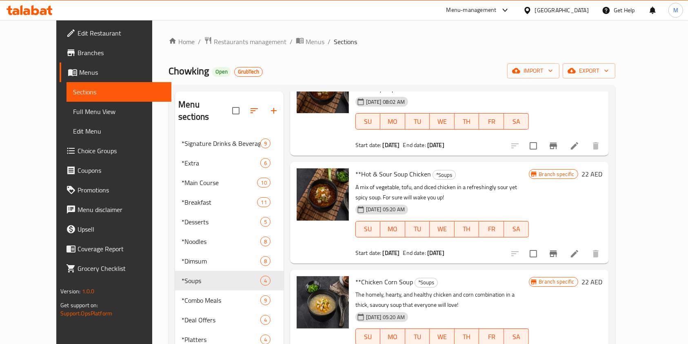
click at [563, 250] on button "Branch-specific-item" at bounding box center [554, 254] width 20 height 20
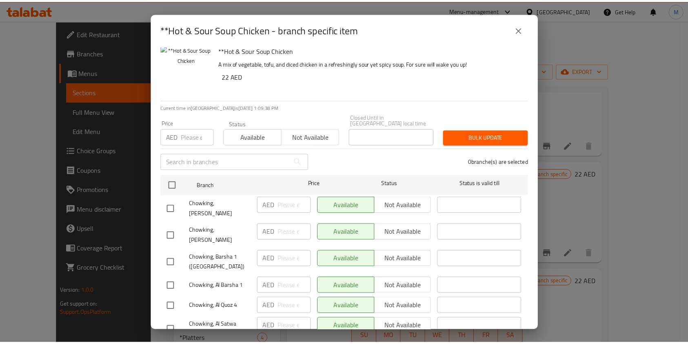
scroll to position [0, 0]
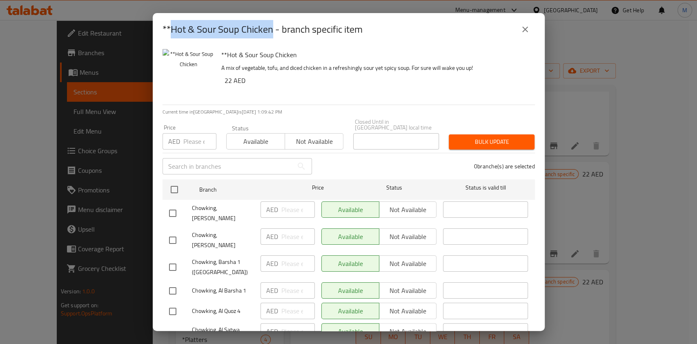
drag, startPoint x: 169, startPoint y: 27, endPoint x: 271, endPoint y: 26, distance: 102.0
click at [271, 26] on h2 "**Hot & Sour Soup Chicken - branch specific item" at bounding box center [262, 29] width 200 height 13
click at [526, 28] on icon "close" at bounding box center [525, 30] width 6 height 6
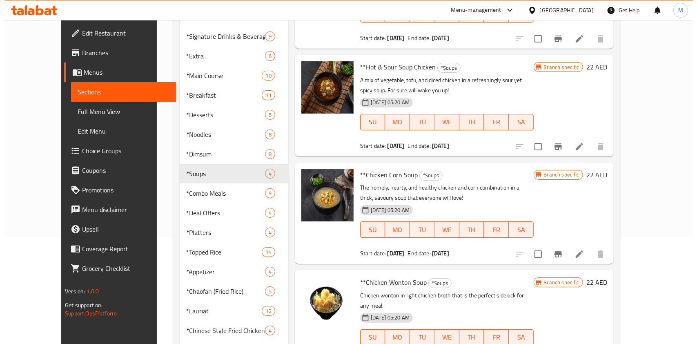
scroll to position [109, 0]
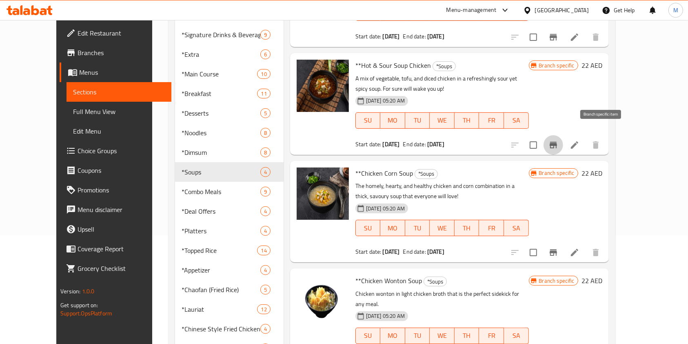
click at [563, 135] on button "Branch-specific-item" at bounding box center [554, 145] width 20 height 20
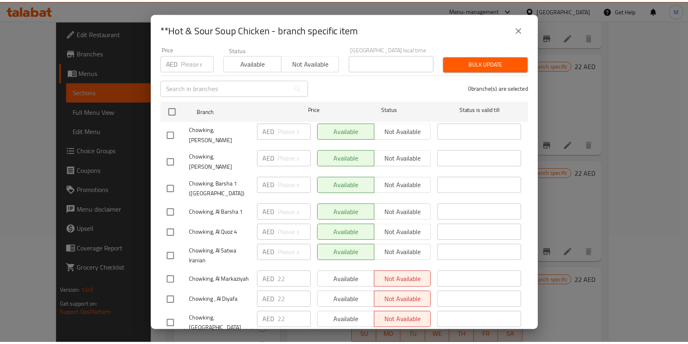
scroll to position [0, 0]
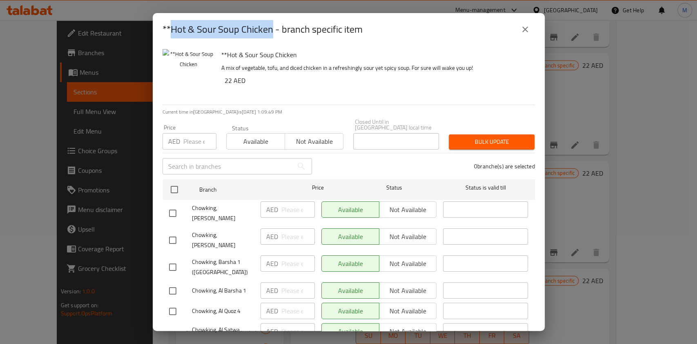
drag, startPoint x: 171, startPoint y: 31, endPoint x: 273, endPoint y: 29, distance: 102.5
click at [273, 29] on h2 "**Hot & Sour Soup Chicken - branch specific item" at bounding box center [262, 29] width 200 height 13
click at [523, 34] on icon "close" at bounding box center [525, 29] width 10 height 10
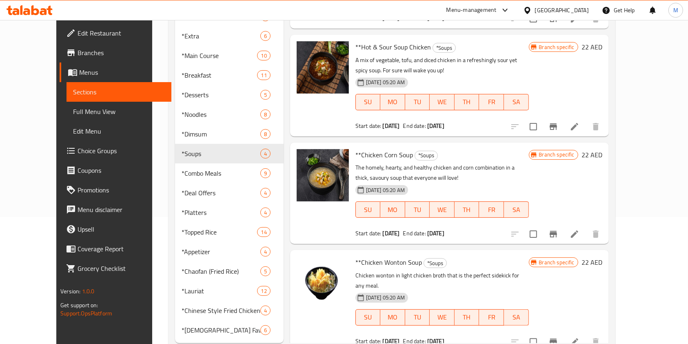
scroll to position [137, 0]
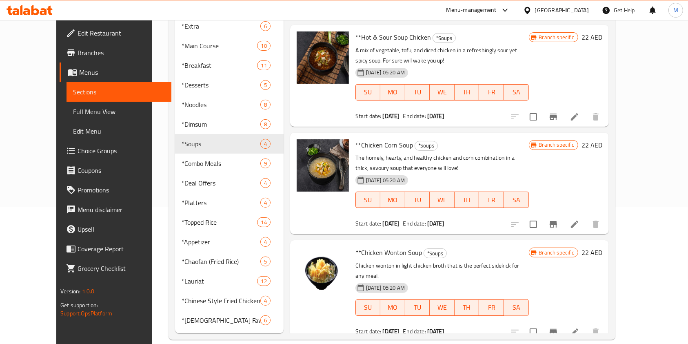
click at [563, 216] on button "Branch-specific-item" at bounding box center [554, 224] width 20 height 20
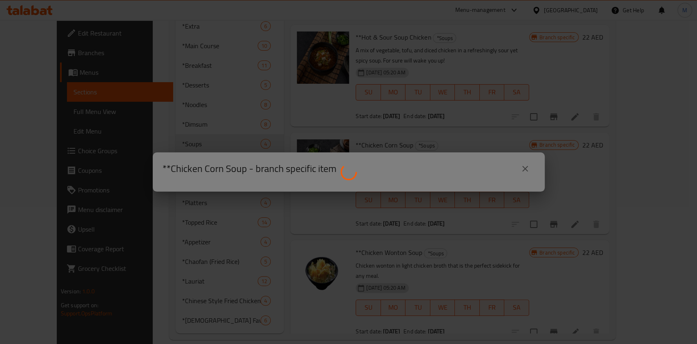
click at [528, 167] on div at bounding box center [348, 172] width 697 height 344
click at [573, 145] on div at bounding box center [348, 172] width 697 height 344
drag, startPoint x: 521, startPoint y: 265, endPoint x: 527, endPoint y: 265, distance: 5.7
click at [527, 265] on div at bounding box center [348, 172] width 697 height 344
click at [431, 256] on div at bounding box center [348, 172] width 697 height 344
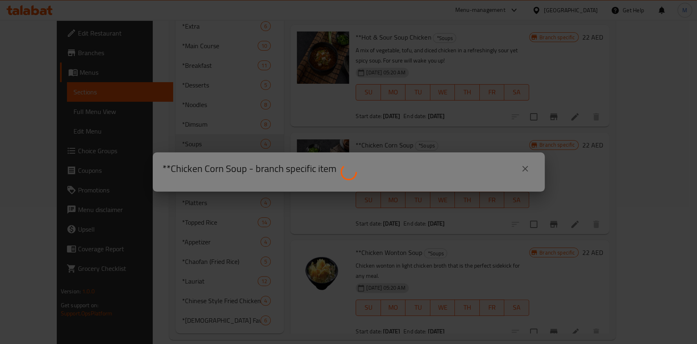
click at [384, 104] on div at bounding box center [348, 172] width 697 height 344
click at [383, 105] on div at bounding box center [348, 172] width 697 height 344
drag, startPoint x: 364, startPoint y: 77, endPoint x: 376, endPoint y: 73, distance: 12.0
click at [376, 73] on div at bounding box center [348, 172] width 697 height 344
click at [230, 84] on div at bounding box center [348, 172] width 697 height 344
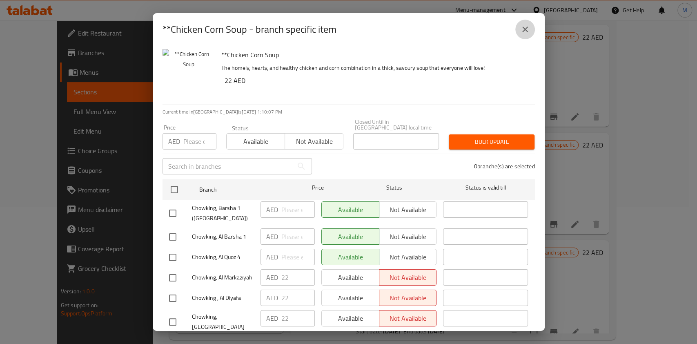
click at [524, 31] on icon "close" at bounding box center [525, 29] width 10 height 10
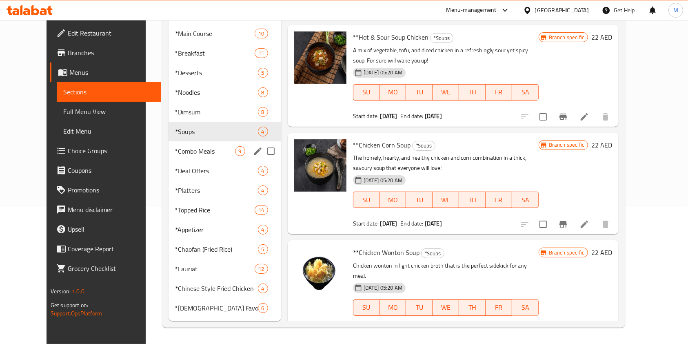
click at [210, 150] on span "*Combo Meals" at bounding box center [205, 151] width 60 height 10
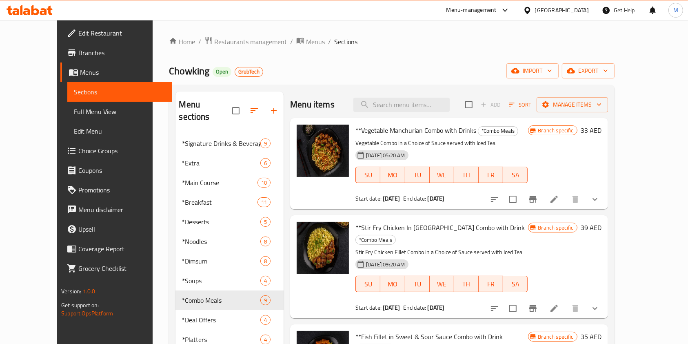
click at [573, 210] on div "Menu items Add Sort Manage items **Vegetable Manchurian Combo with Drinks *Comb…" at bounding box center [446, 280] width 324 height 378
click at [537, 200] on icon "Branch-specific-item" at bounding box center [532, 199] width 7 height 7
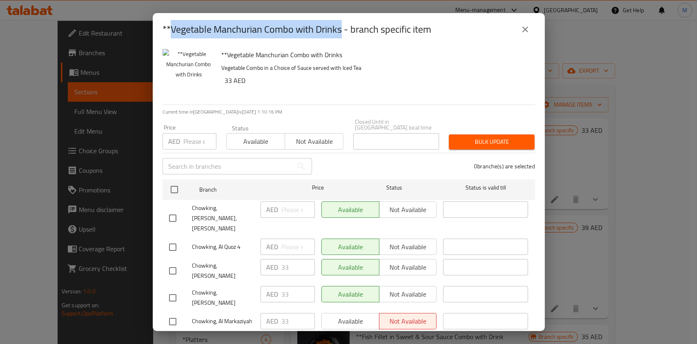
drag, startPoint x: 170, startPoint y: 30, endPoint x: 343, endPoint y: 22, distance: 172.8
click at [343, 23] on h2 "**Vegetable Manchurian Combo with Drinks - branch specific item" at bounding box center [296, 29] width 269 height 13
click at [524, 31] on icon "close" at bounding box center [525, 29] width 10 height 10
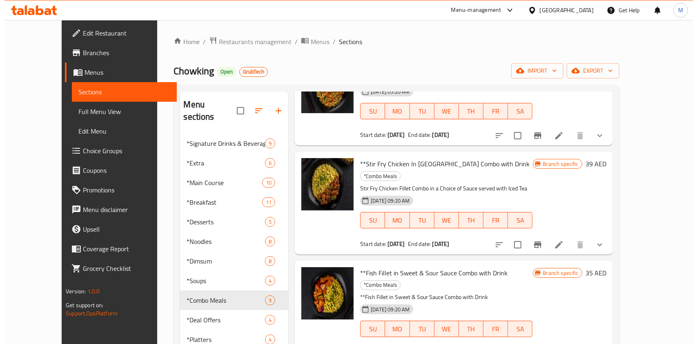
scroll to position [109, 0]
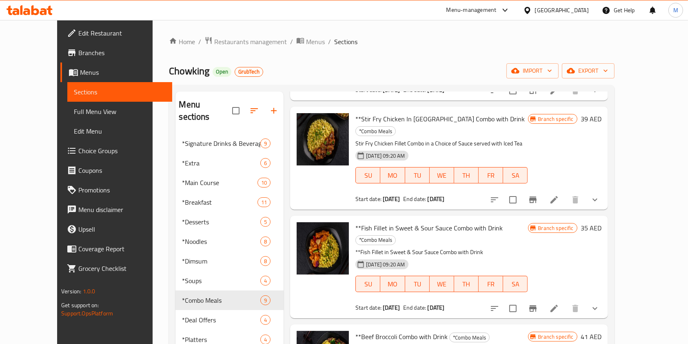
click at [537, 196] on icon "Branch-specific-item" at bounding box center [532, 199] width 7 height 7
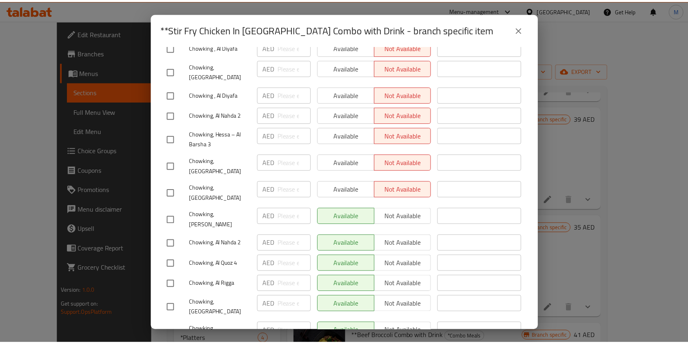
scroll to position [0, 0]
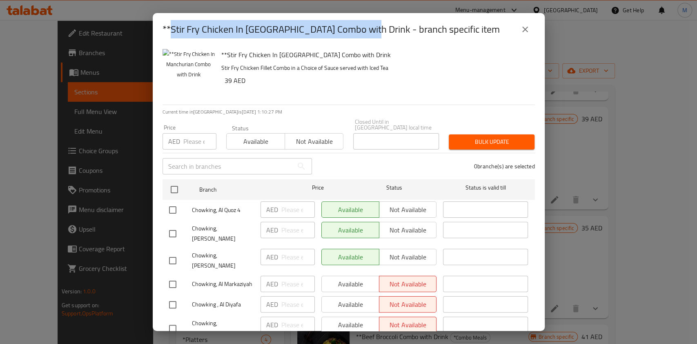
drag, startPoint x: 170, startPoint y: 28, endPoint x: 369, endPoint y: 28, distance: 198.8
click at [369, 28] on h2 "**Stir Fry Chicken In [GEOGRAPHIC_DATA] Combo with Drink - branch specific item" at bounding box center [330, 29] width 337 height 13
click at [518, 24] on button "close" at bounding box center [525, 30] width 20 height 20
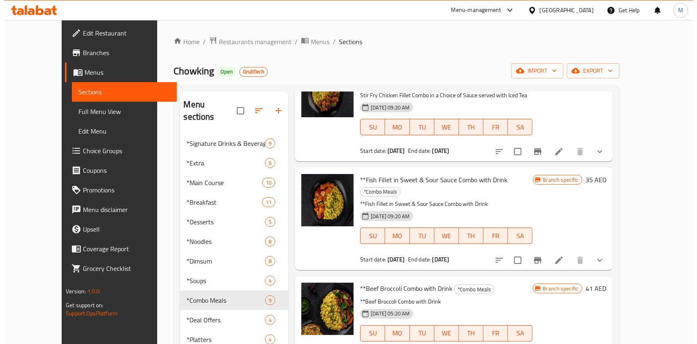
scroll to position [218, 0]
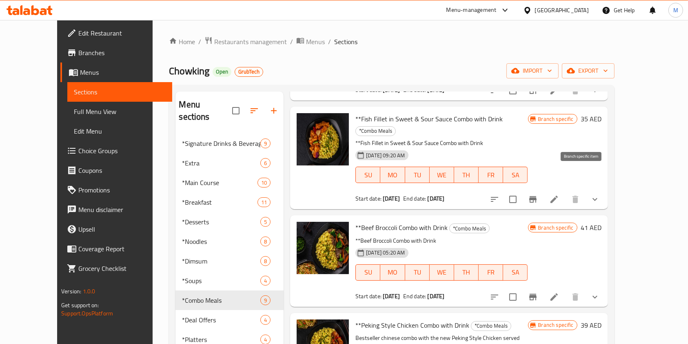
click at [543, 189] on button "Branch-specific-item" at bounding box center [533, 199] width 20 height 20
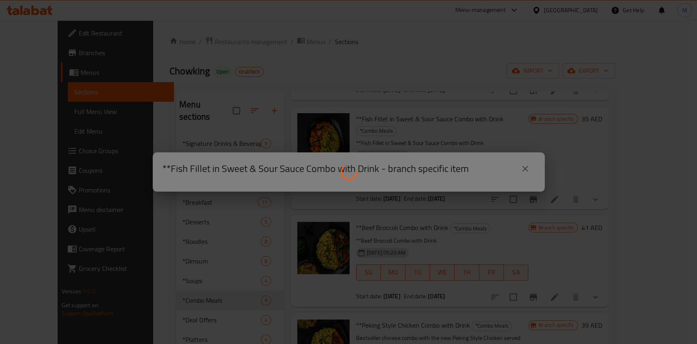
click at [525, 166] on div at bounding box center [348, 172] width 697 height 344
click at [493, 203] on div at bounding box center [348, 172] width 697 height 344
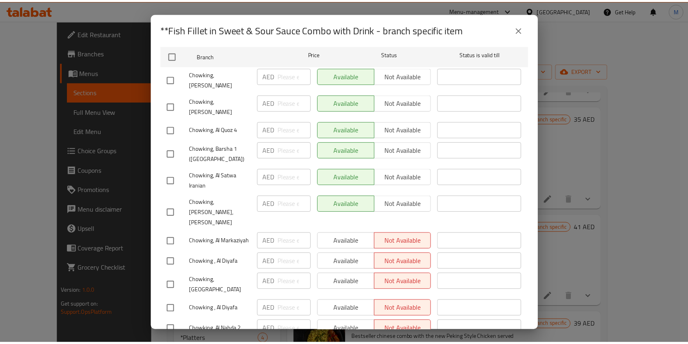
scroll to position [0, 0]
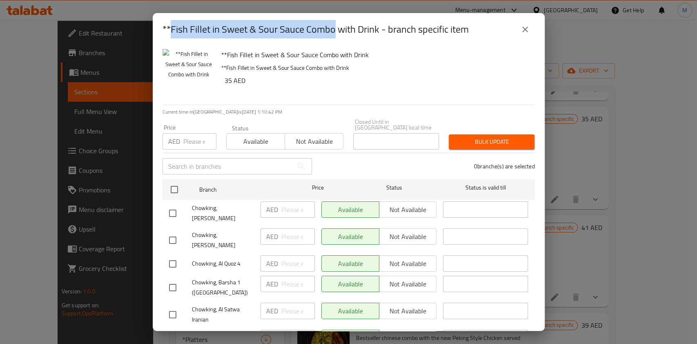
drag, startPoint x: 170, startPoint y: 29, endPoint x: 335, endPoint y: 24, distance: 165.4
click at [335, 24] on h2 "**Fish Fillet in Sweet & Sour Sauce Combo with Drink - branch specific item" at bounding box center [315, 29] width 306 height 13
click at [527, 29] on icon "close" at bounding box center [525, 29] width 10 height 10
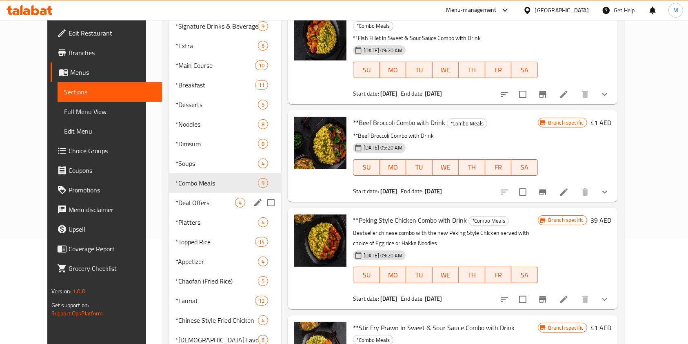
scroll to position [109, 0]
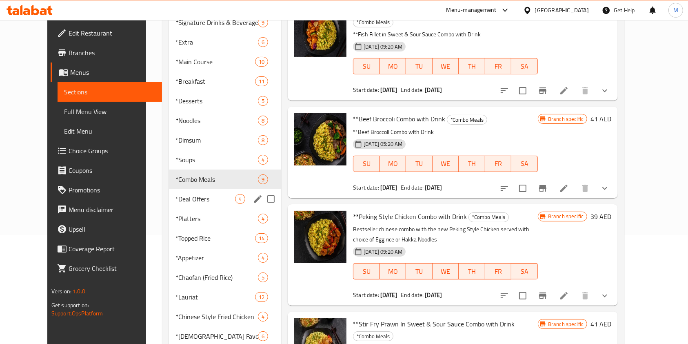
click at [190, 194] on span "*Deal Offers" at bounding box center [206, 199] width 60 height 10
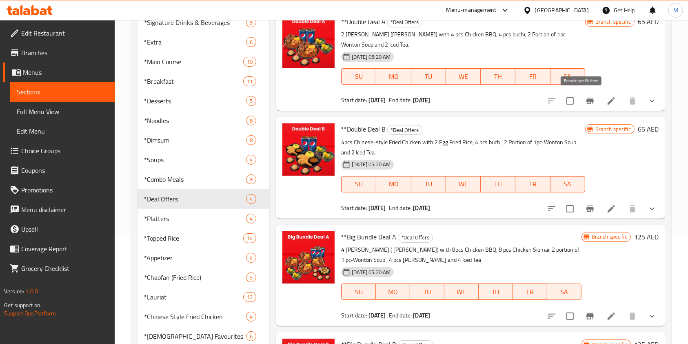
click at [573, 98] on button "Branch-specific-item" at bounding box center [590, 101] width 20 height 20
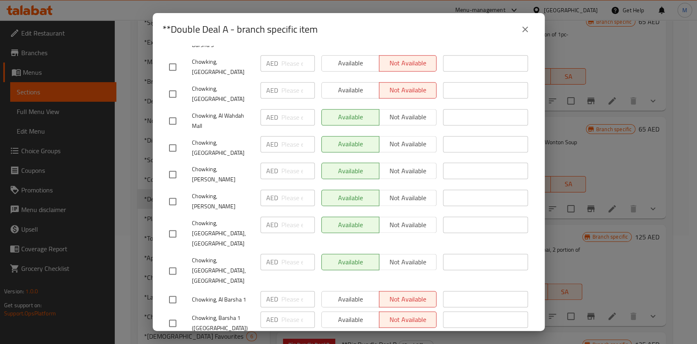
scroll to position [797, 0]
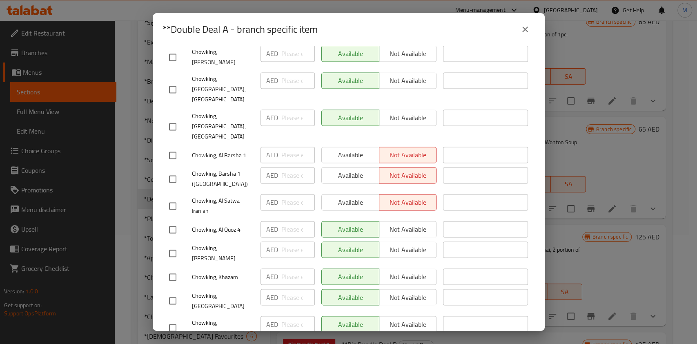
click at [527, 27] on icon "close" at bounding box center [525, 29] width 10 height 10
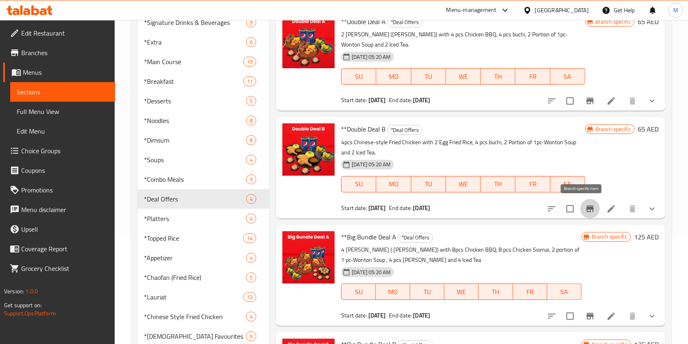
click at [573, 208] on icon "Branch-specific-item" at bounding box center [590, 209] width 10 height 10
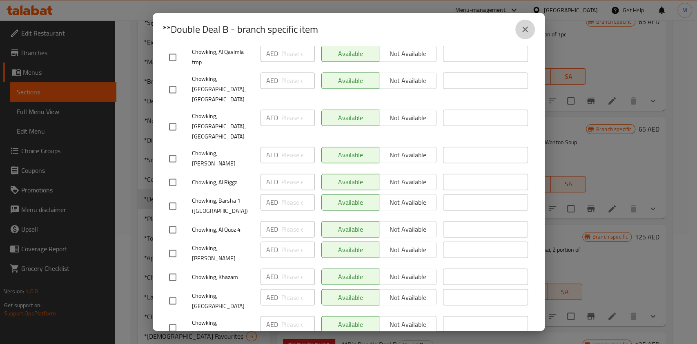
click at [528, 33] on icon "close" at bounding box center [525, 29] width 10 height 10
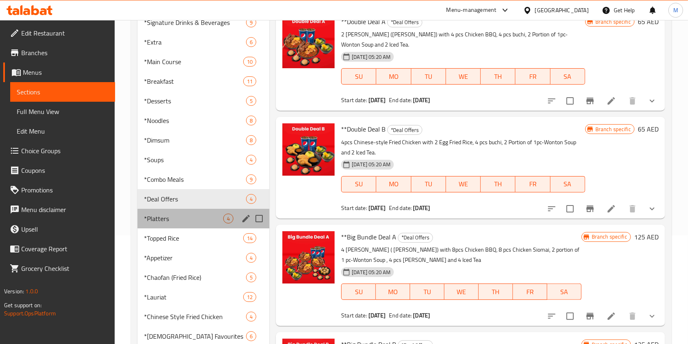
click at [202, 227] on div "*Platters 4" at bounding box center [204, 219] width 132 height 20
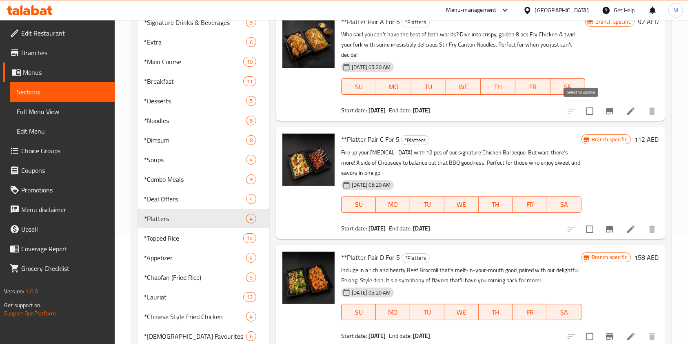
click at [573, 109] on button "Branch-specific-item" at bounding box center [610, 111] width 20 height 20
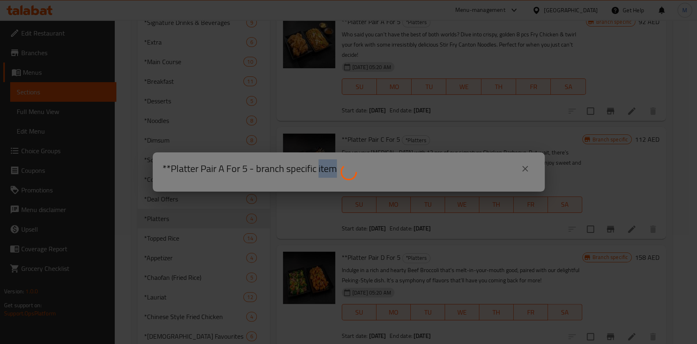
click at [573, 109] on div at bounding box center [348, 172] width 697 height 344
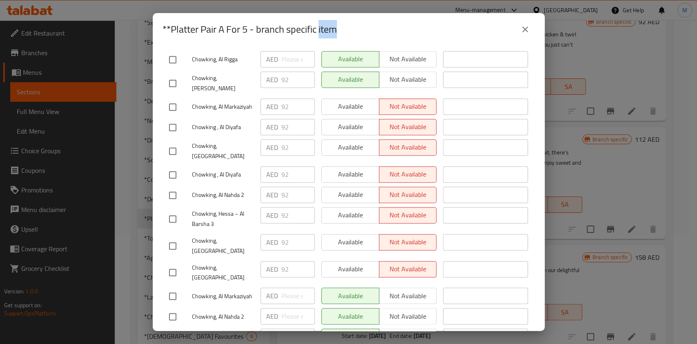
scroll to position [797, 0]
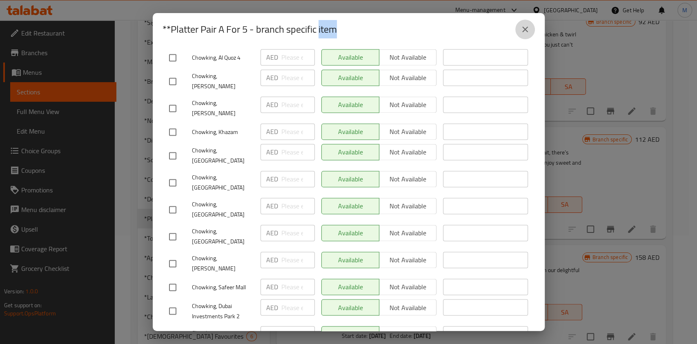
click at [526, 29] on icon "close" at bounding box center [525, 29] width 10 height 10
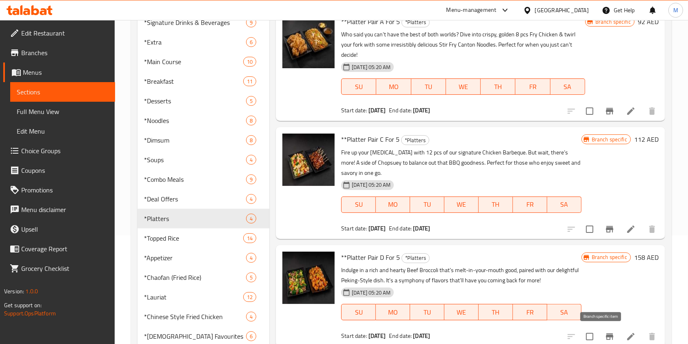
click at [573, 286] on icon "Branch-specific-item" at bounding box center [609, 336] width 7 height 7
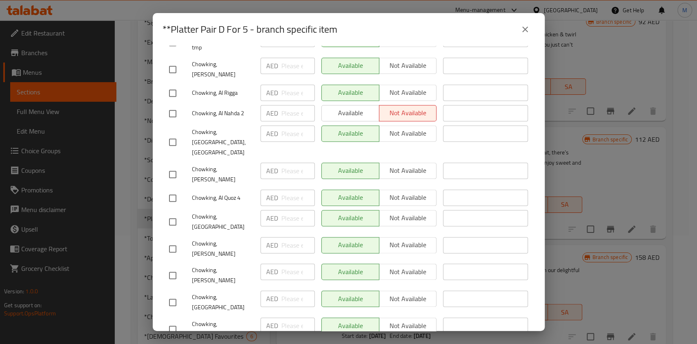
scroll to position [707, 0]
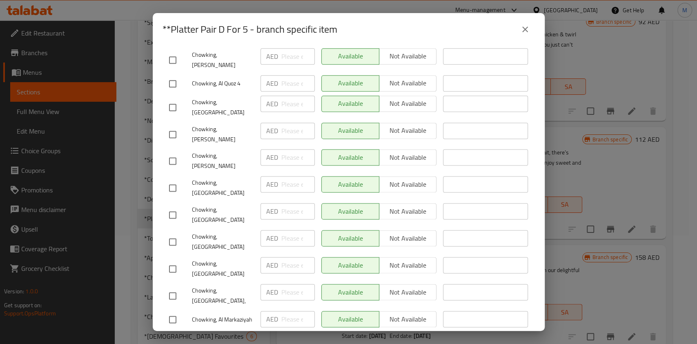
click at [527, 29] on icon "close" at bounding box center [525, 29] width 10 height 10
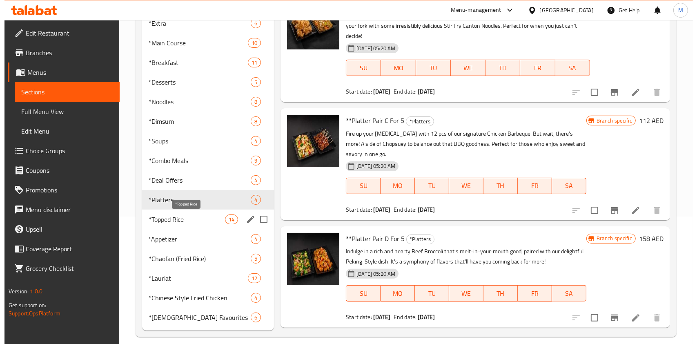
scroll to position [137, 0]
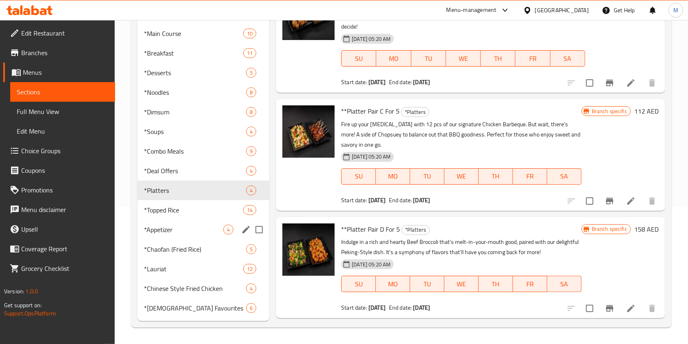
click at [180, 220] on div "*Appetizer 4" at bounding box center [204, 230] width 132 height 20
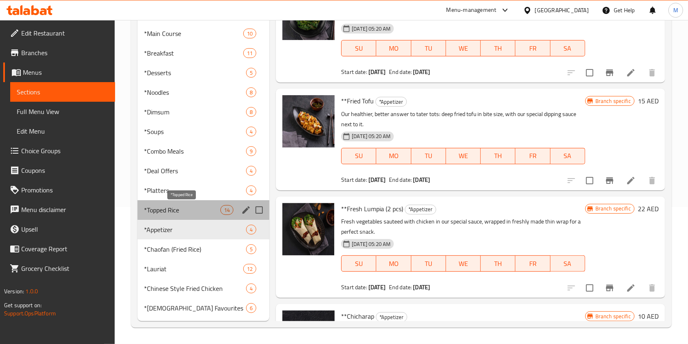
click at [196, 210] on span "*Topped Rice" at bounding box center [182, 210] width 76 height 10
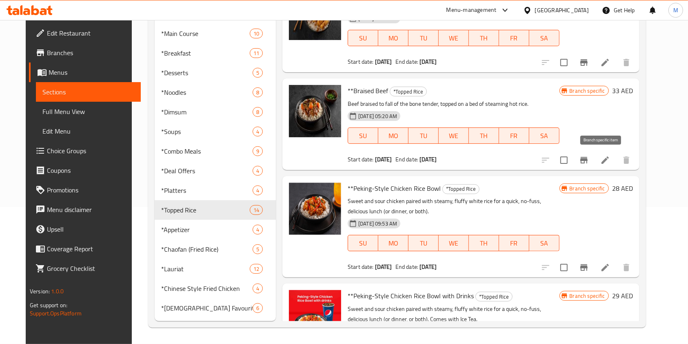
click at [573, 156] on icon "Branch-specific-item" at bounding box center [584, 160] width 10 height 10
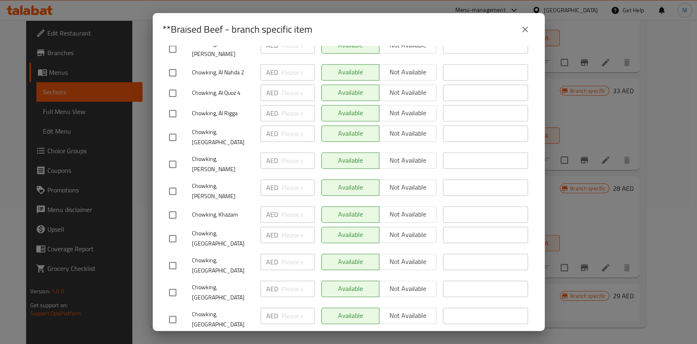
scroll to position [762, 0]
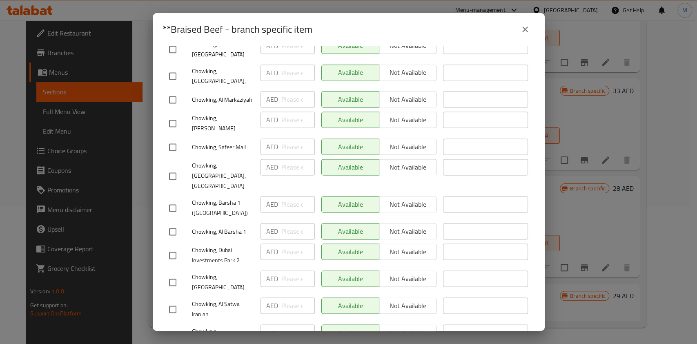
click at [524, 24] on icon "close" at bounding box center [525, 29] width 10 height 10
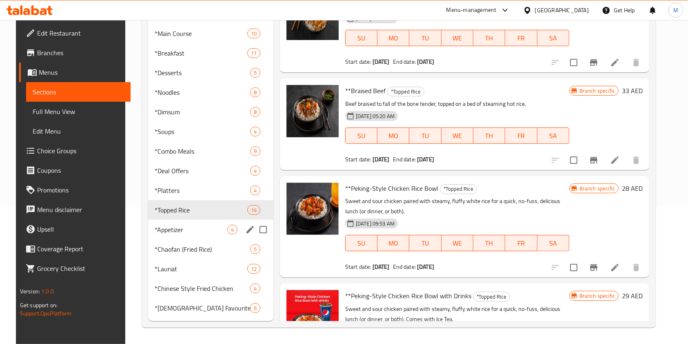
click at [168, 233] on span "*Appetizer" at bounding box center [191, 229] width 73 height 10
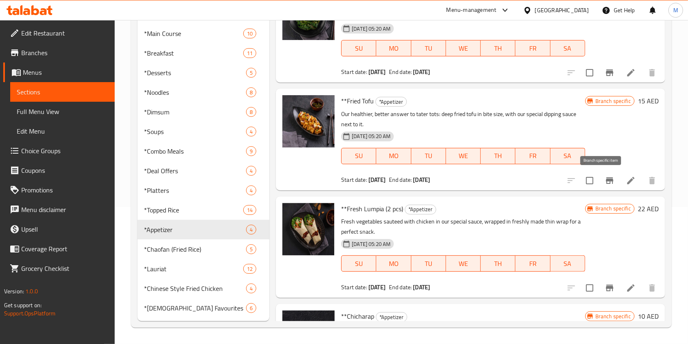
click at [573, 179] on icon "Branch-specific-item" at bounding box center [610, 181] width 10 height 10
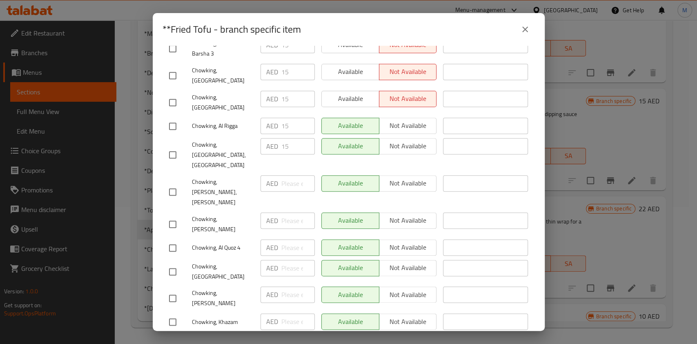
scroll to position [762, 0]
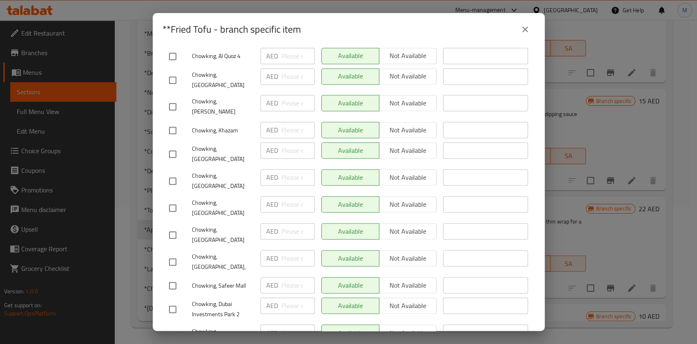
click at [519, 31] on button "close" at bounding box center [525, 30] width 20 height 20
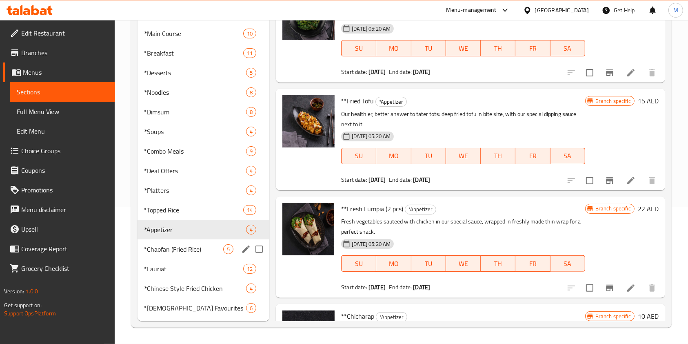
click at [197, 241] on div "*Chaofan (Fried Rice) 5" at bounding box center [204, 249] width 132 height 20
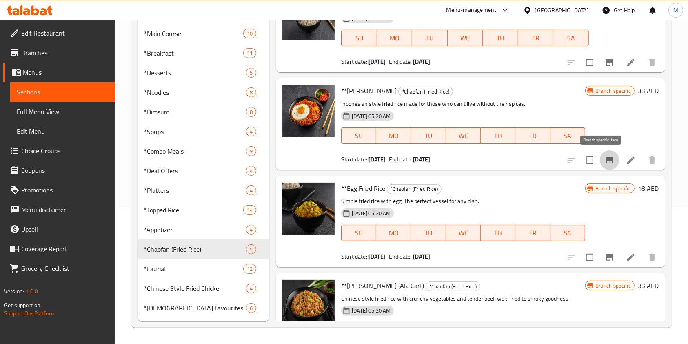
click at [573, 167] on button "Branch-specific-item" at bounding box center [610, 160] width 20 height 20
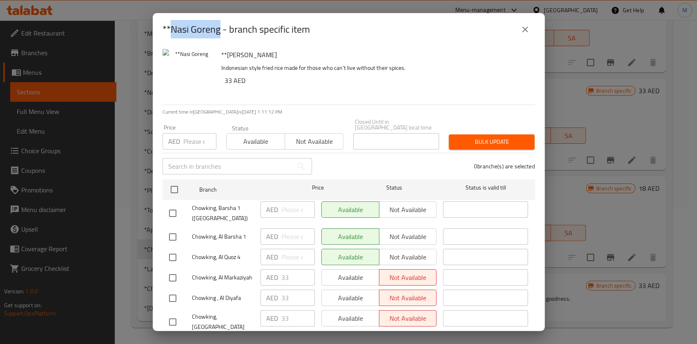
drag, startPoint x: 172, startPoint y: 28, endPoint x: 219, endPoint y: 28, distance: 47.3
click at [219, 28] on h2 "**Nasi Goreng - branch specific item" at bounding box center [235, 29] width 147 height 13
click at [529, 34] on button "close" at bounding box center [525, 30] width 20 height 20
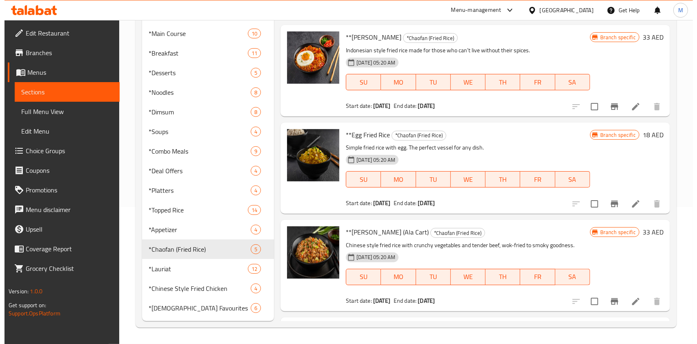
scroll to position [161, 0]
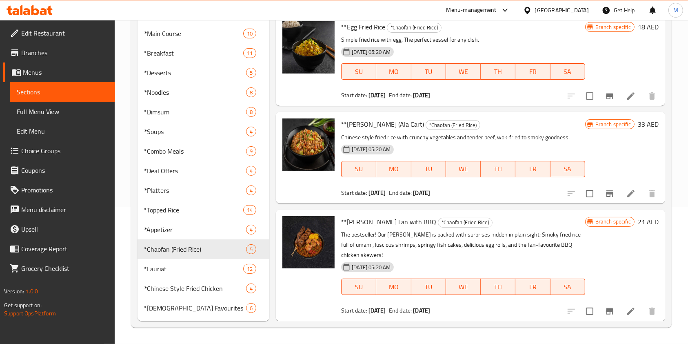
click at [573, 196] on icon "Branch-specific-item" at bounding box center [609, 193] width 7 height 7
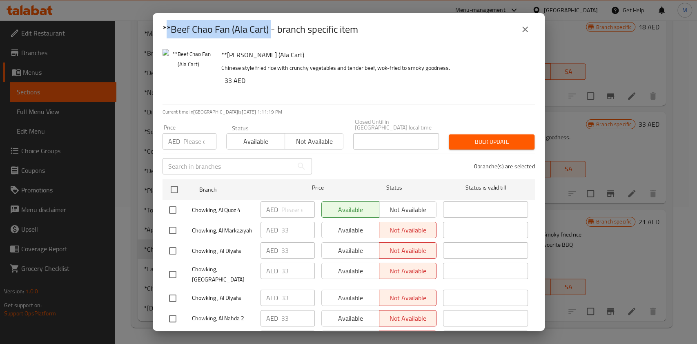
drag, startPoint x: 171, startPoint y: 26, endPoint x: 271, endPoint y: 30, distance: 100.9
click at [271, 30] on h2 "**Beef Chao Fan (Ala Cart) - branch specific item" at bounding box center [260, 29] width 196 height 13
click at [526, 30] on icon "close" at bounding box center [525, 30] width 6 height 6
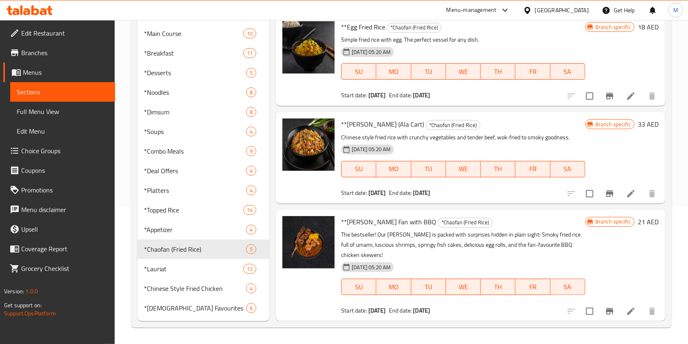
click at [573, 286] on icon "Branch-specific-item" at bounding box center [609, 311] width 7 height 7
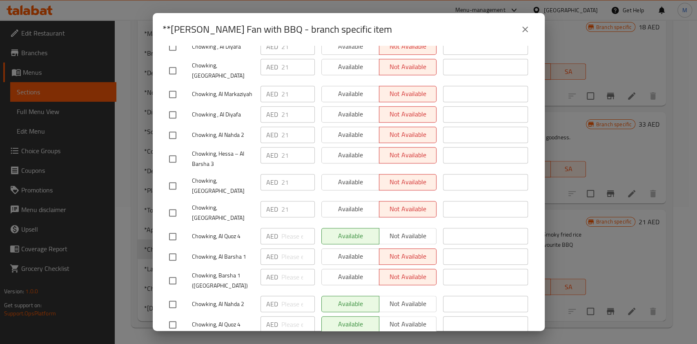
scroll to position [435, 0]
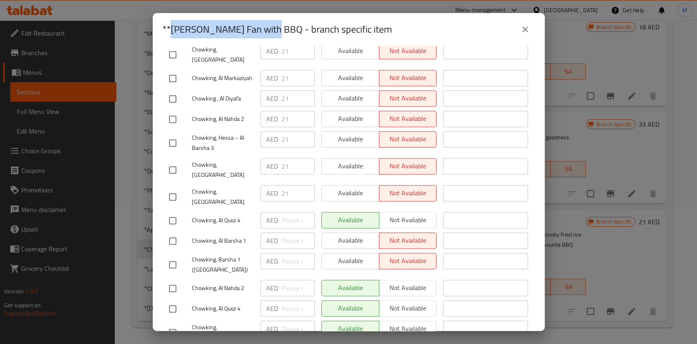
drag, startPoint x: 173, startPoint y: 29, endPoint x: 269, endPoint y: 23, distance: 95.7
click at [269, 23] on h2 "**[PERSON_NAME] Fan with BBQ - branch specific item" at bounding box center [276, 29] width 229 height 13
click at [524, 28] on icon "close" at bounding box center [525, 29] width 10 height 10
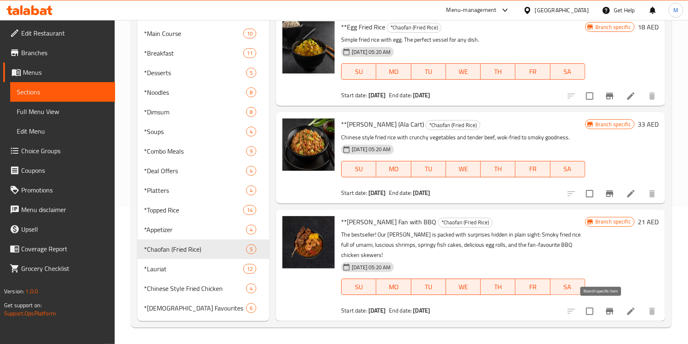
click at [573, 286] on icon "Branch-specific-item" at bounding box center [609, 311] width 7 height 7
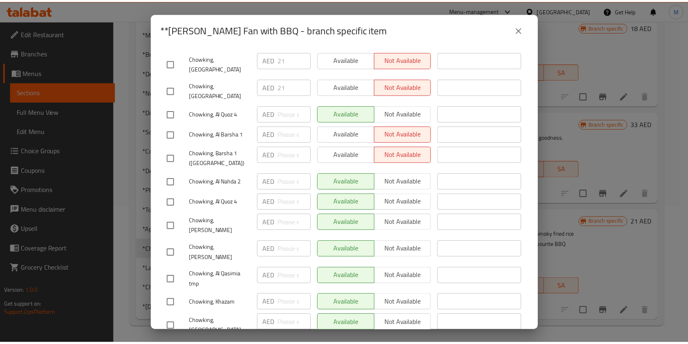
scroll to position [362, 0]
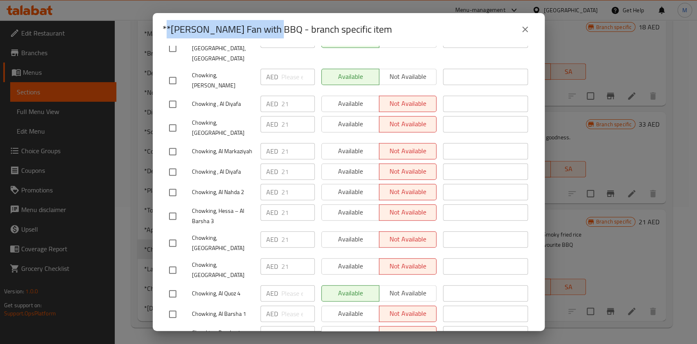
drag, startPoint x: 211, startPoint y: 25, endPoint x: 271, endPoint y: 22, distance: 59.2
click at [271, 23] on h2 "**[PERSON_NAME] Fan with BBQ - branch specific item" at bounding box center [276, 29] width 229 height 13
click at [528, 29] on icon "close" at bounding box center [525, 29] width 10 height 10
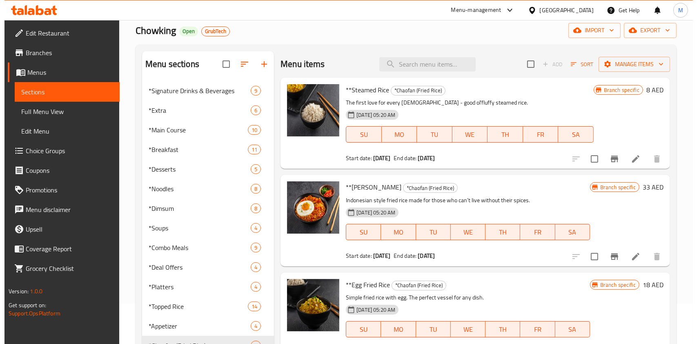
scroll to position [0, 0]
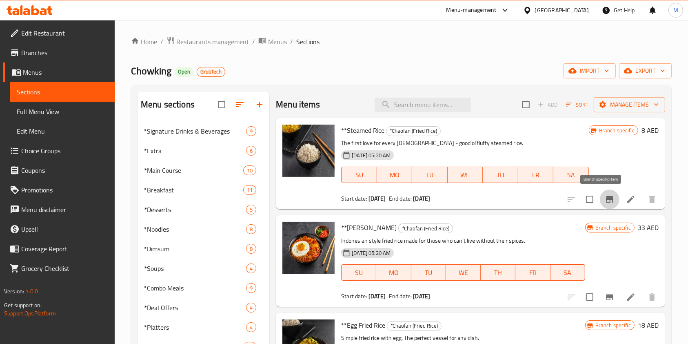
click at [573, 204] on button "Branch-specific-item" at bounding box center [610, 199] width 20 height 20
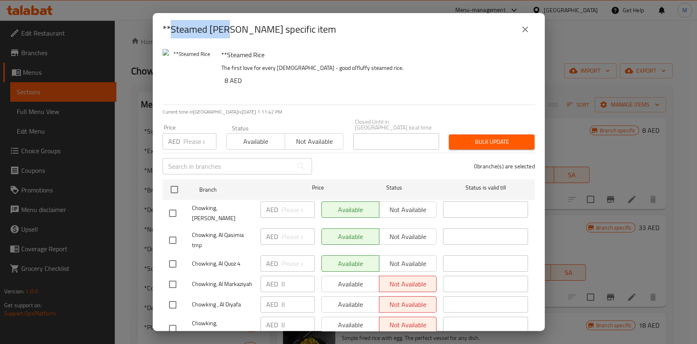
drag, startPoint x: 214, startPoint y: 27, endPoint x: 225, endPoint y: 27, distance: 11.5
click at [225, 27] on h2 "**Steamed [PERSON_NAME] specific item" at bounding box center [248, 29] width 173 height 13
drag, startPoint x: 527, startPoint y: 28, endPoint x: 501, endPoint y: 32, distance: 25.7
click at [526, 28] on icon "close" at bounding box center [525, 29] width 10 height 10
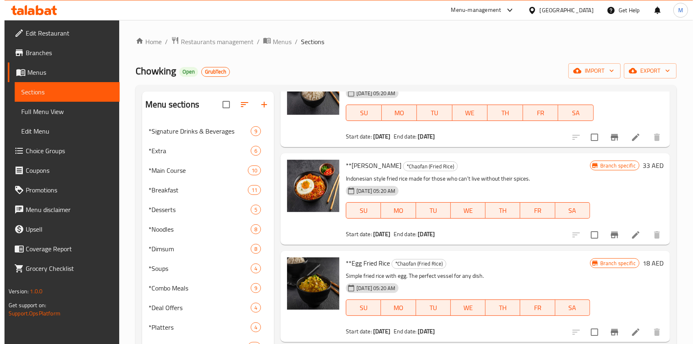
scroll to position [109, 0]
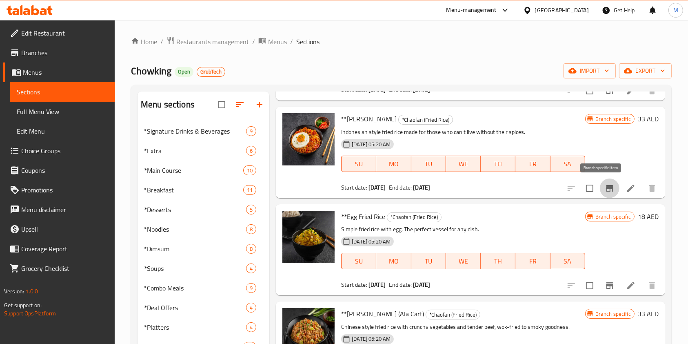
click at [573, 183] on icon "Branch-specific-item" at bounding box center [610, 188] width 10 height 10
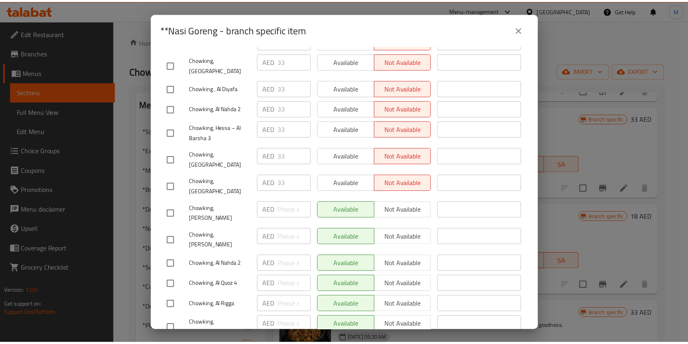
scroll to position [327, 0]
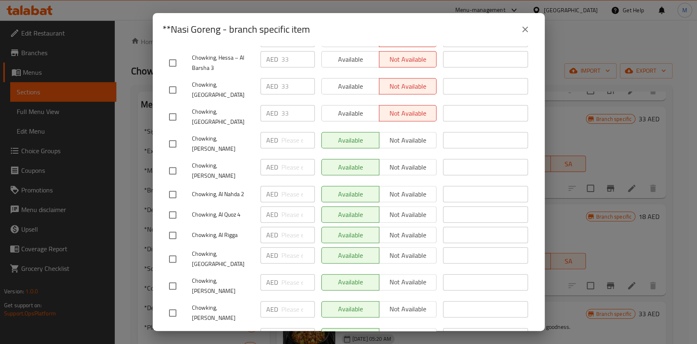
click at [521, 30] on icon "close" at bounding box center [525, 29] width 10 height 10
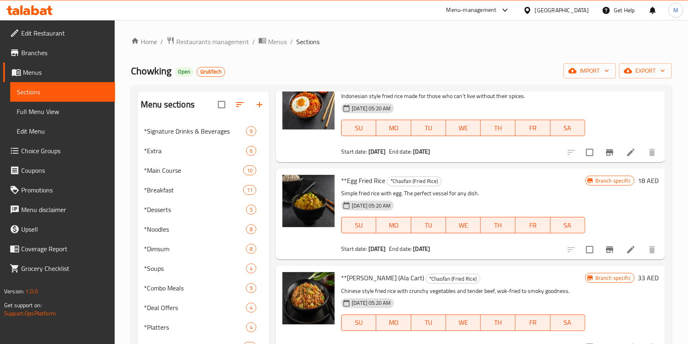
scroll to position [161, 0]
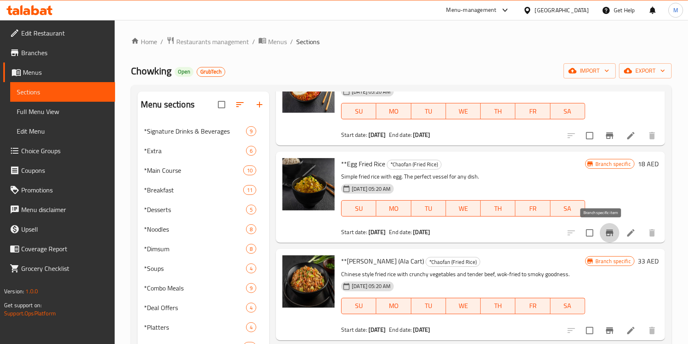
click at [573, 226] on button "Branch-specific-item" at bounding box center [610, 233] width 20 height 20
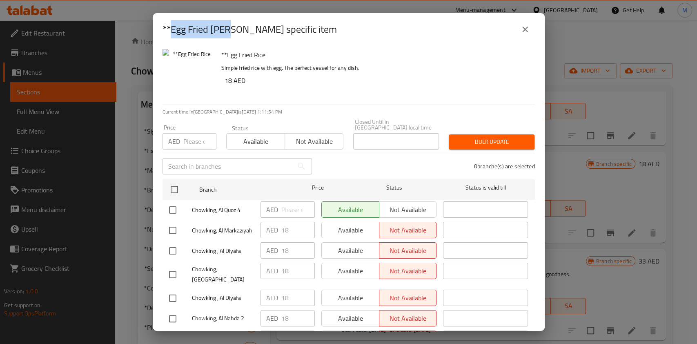
drag, startPoint x: 170, startPoint y: 31, endPoint x: 216, endPoint y: 37, distance: 46.9
click at [227, 23] on h2 "**Egg Fried [PERSON_NAME] specific item" at bounding box center [249, 29] width 174 height 13
click at [515, 29] on button "close" at bounding box center [525, 30] width 20 height 20
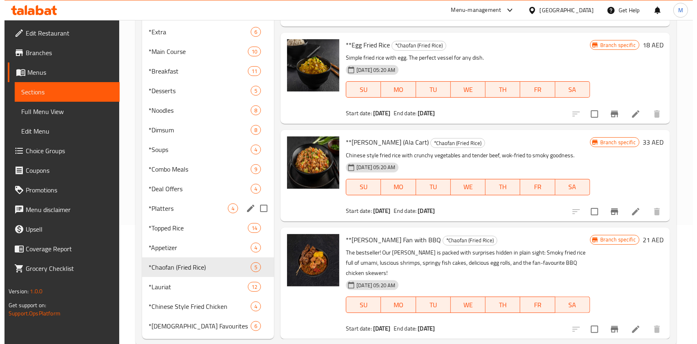
scroll to position [137, 0]
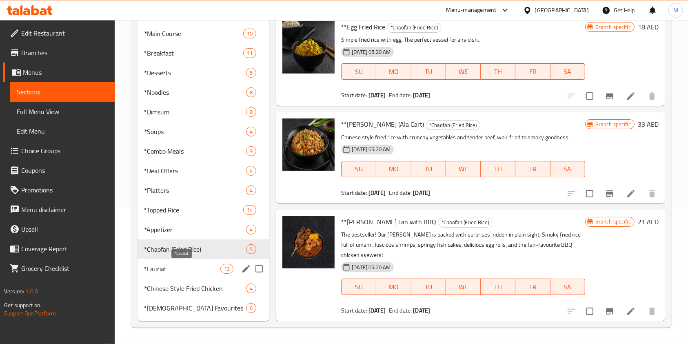
drag, startPoint x: 176, startPoint y: 265, endPoint x: 194, endPoint y: 262, distance: 19.1
click at [176, 265] on span "*Lauriat" at bounding box center [182, 269] width 76 height 10
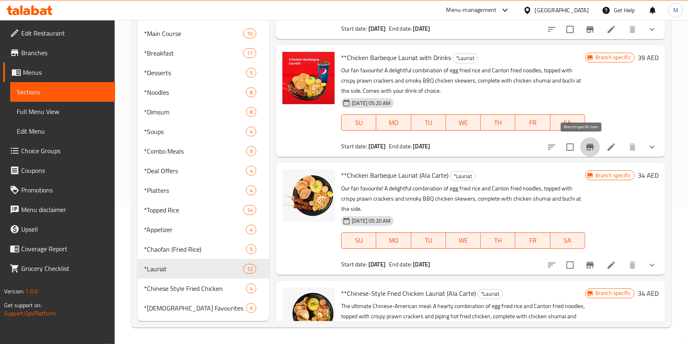
click at [573, 147] on icon "Branch-specific-item" at bounding box center [590, 147] width 7 height 7
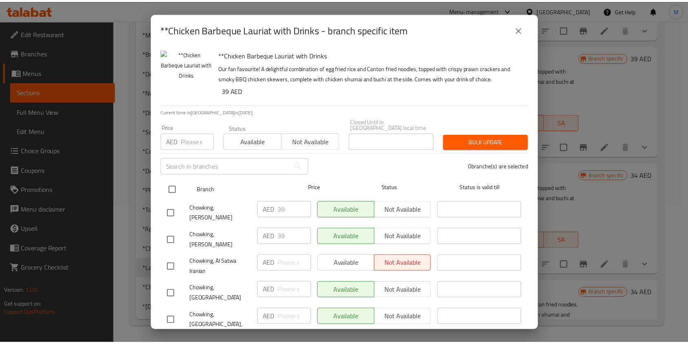
scroll to position [435, 0]
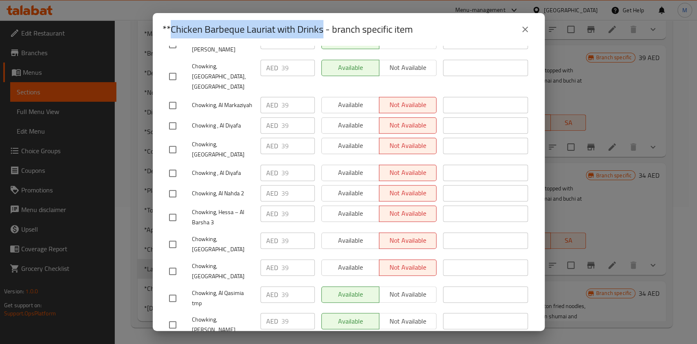
drag, startPoint x: 170, startPoint y: 29, endPoint x: 322, endPoint y: 21, distance: 152.4
click at [322, 23] on h2 "**Chicken Barbeque Lauriat with Drinks - branch specific item" at bounding box center [287, 29] width 250 height 13
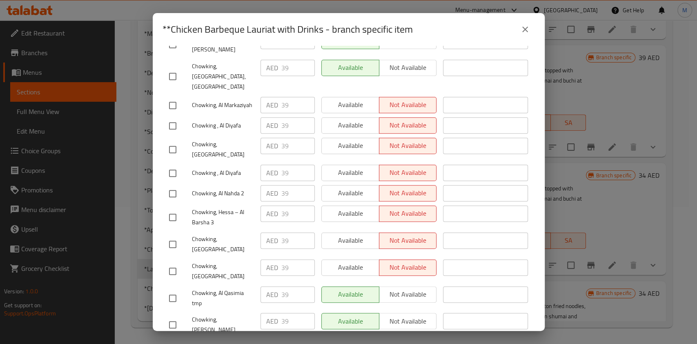
click at [528, 20] on div "**Chicken Barbeque Lauriat with Drinks - branch specific item" at bounding box center [348, 30] width 372 height 20
click at [522, 29] on icon "close" at bounding box center [525, 29] width 10 height 10
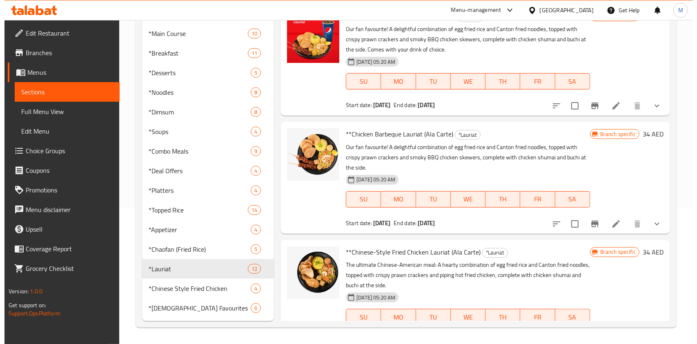
scroll to position [270, 0]
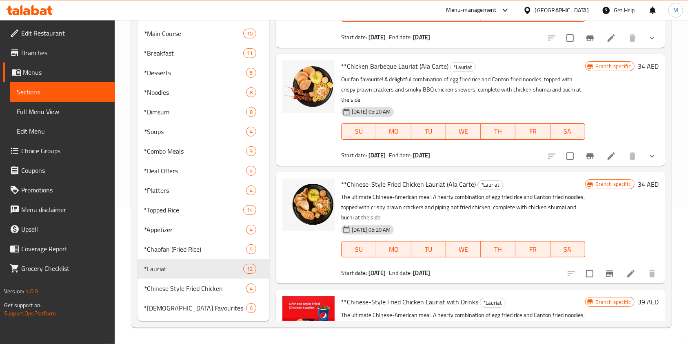
click at [573, 273] on icon "Branch-specific-item" at bounding box center [609, 273] width 7 height 7
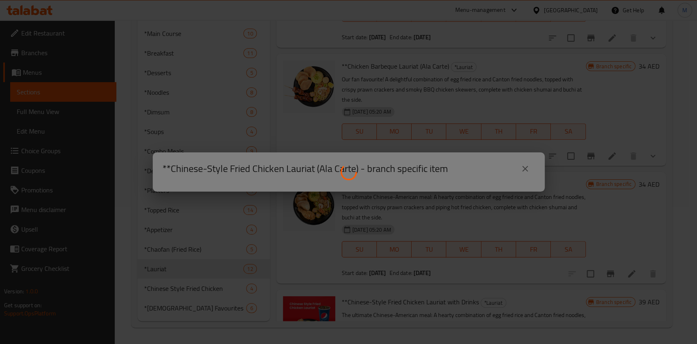
click at [529, 166] on div at bounding box center [348, 172] width 697 height 344
